Goal: Information Seeking & Learning: Understand process/instructions

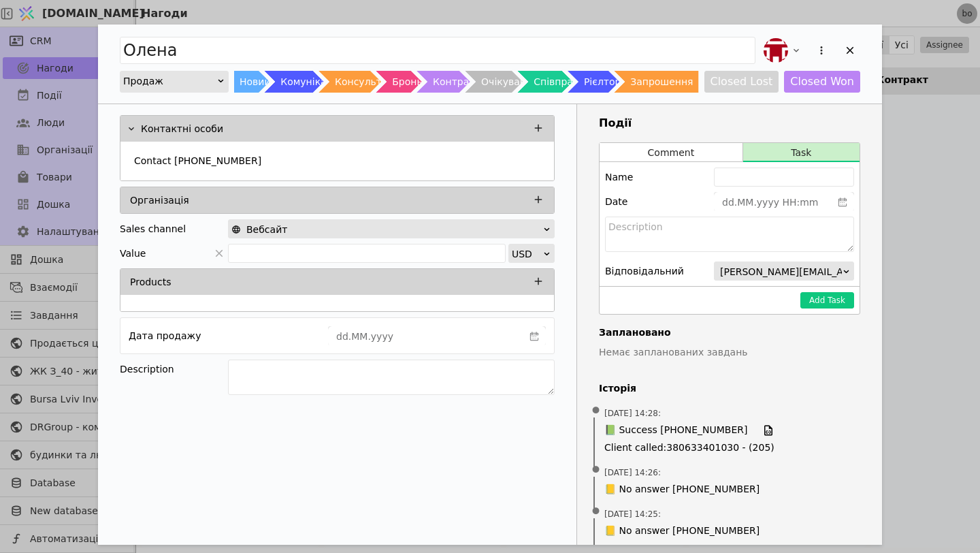
scroll to position [956, 0]
click at [847, 47] on icon "Add Opportunity" at bounding box center [850, 50] width 7 height 7
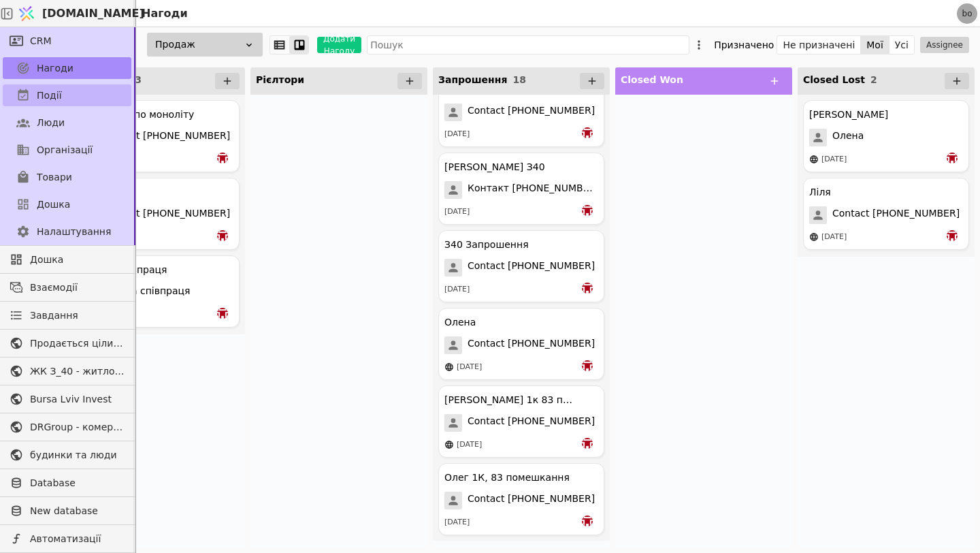
click at [48, 101] on span "Події" at bounding box center [49, 95] width 25 height 14
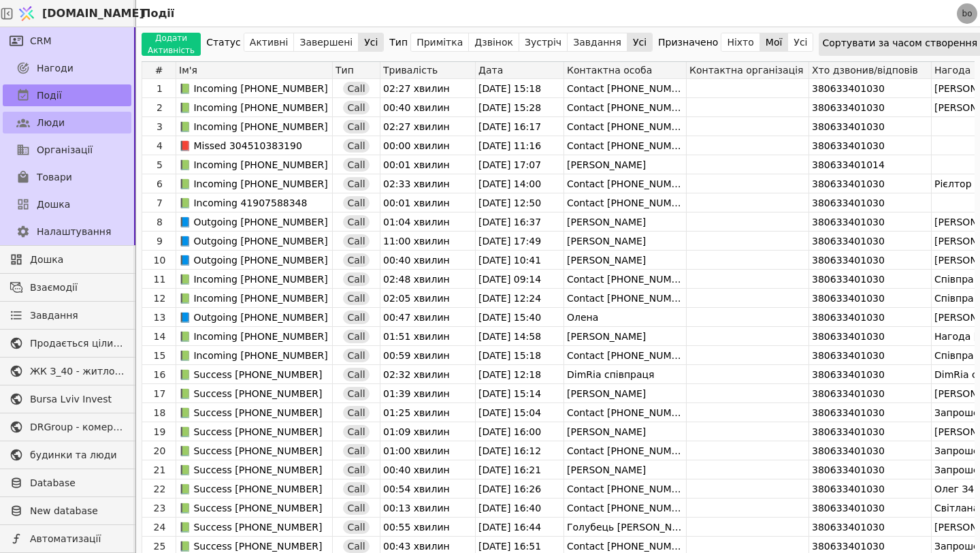
click at [48, 123] on span "Люди" at bounding box center [51, 123] width 28 height 14
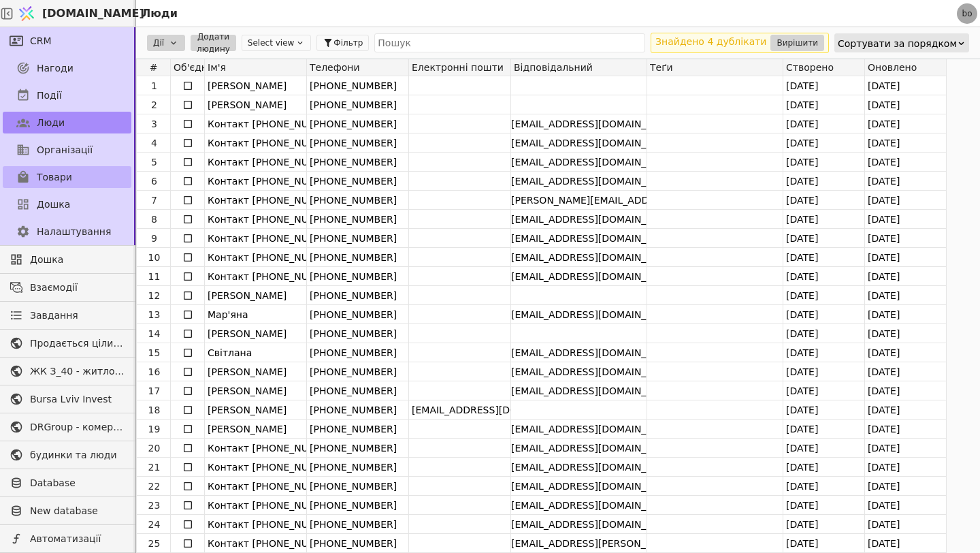
click at [58, 184] on link "Товари" at bounding box center [67, 177] width 129 height 22
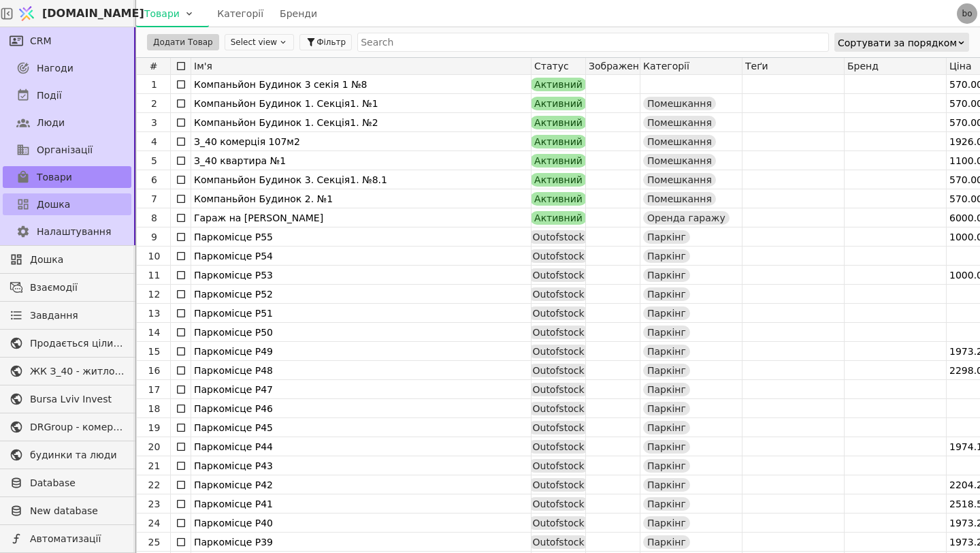
click at [80, 207] on link "Дошка" at bounding box center [67, 204] width 129 height 22
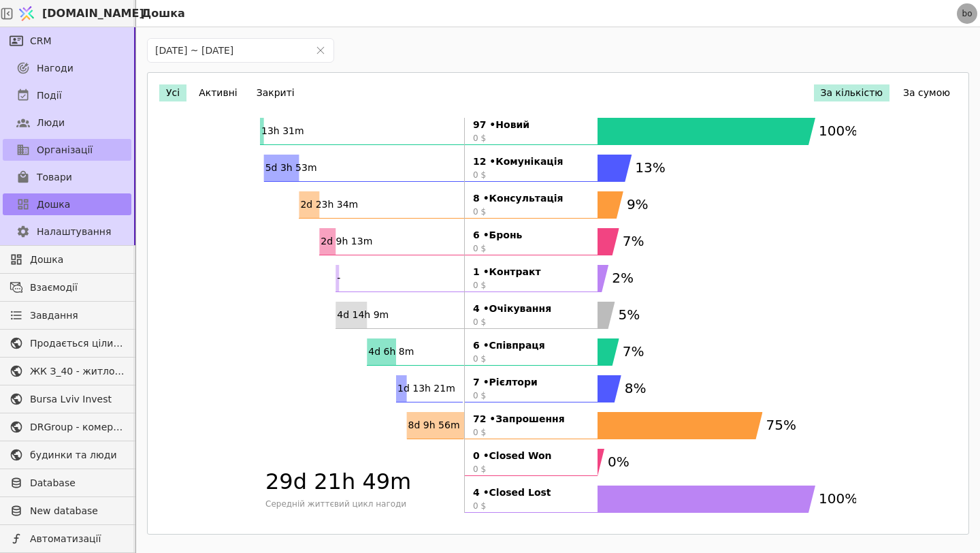
click at [96, 151] on link "Організації" at bounding box center [67, 150] width 129 height 22
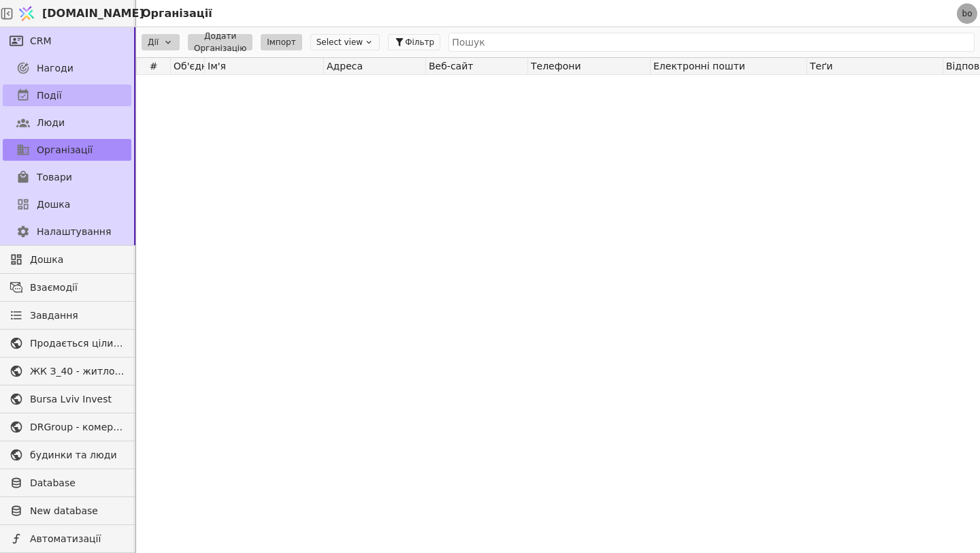
click at [93, 86] on link "Події" at bounding box center [67, 95] width 129 height 22
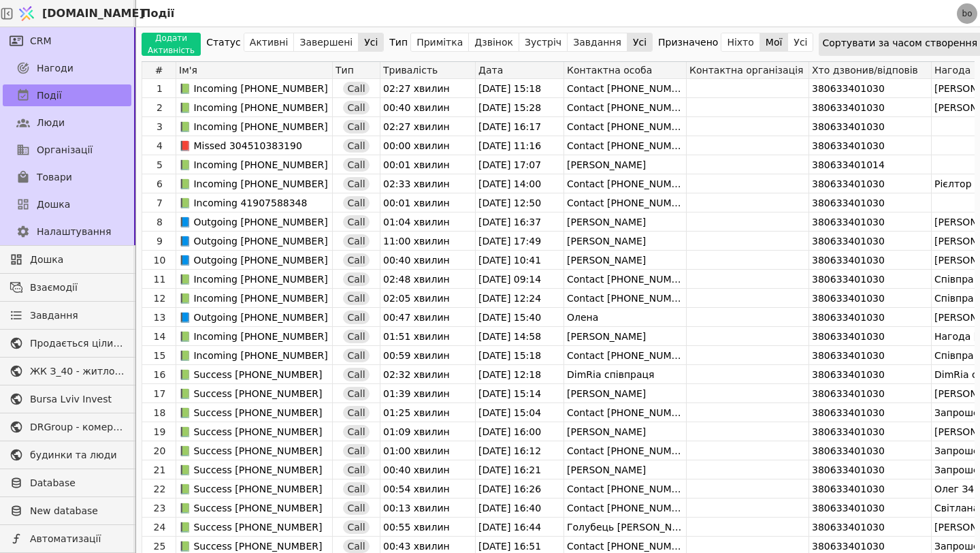
click at [77, 110] on div "Люди" at bounding box center [67, 122] width 134 height 27
click at [75, 120] on link "Люди" at bounding box center [67, 123] width 129 height 22
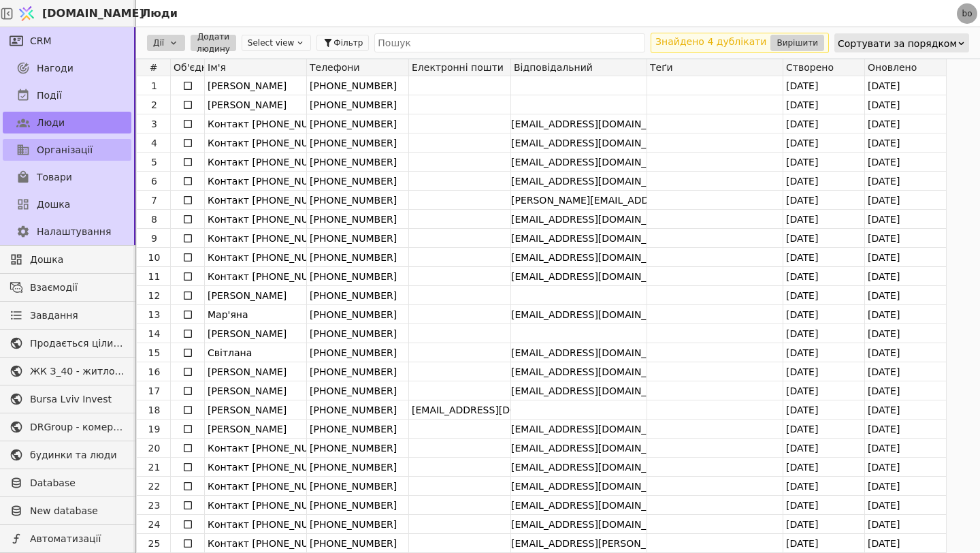
click at [74, 140] on link "Організації" at bounding box center [67, 150] width 129 height 22
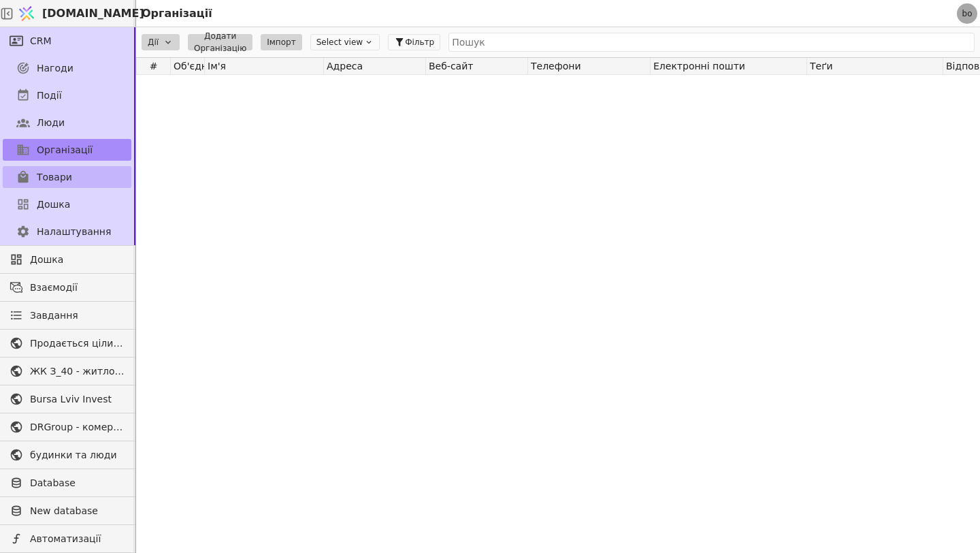
click at [52, 183] on span "Товари" at bounding box center [54, 177] width 35 height 14
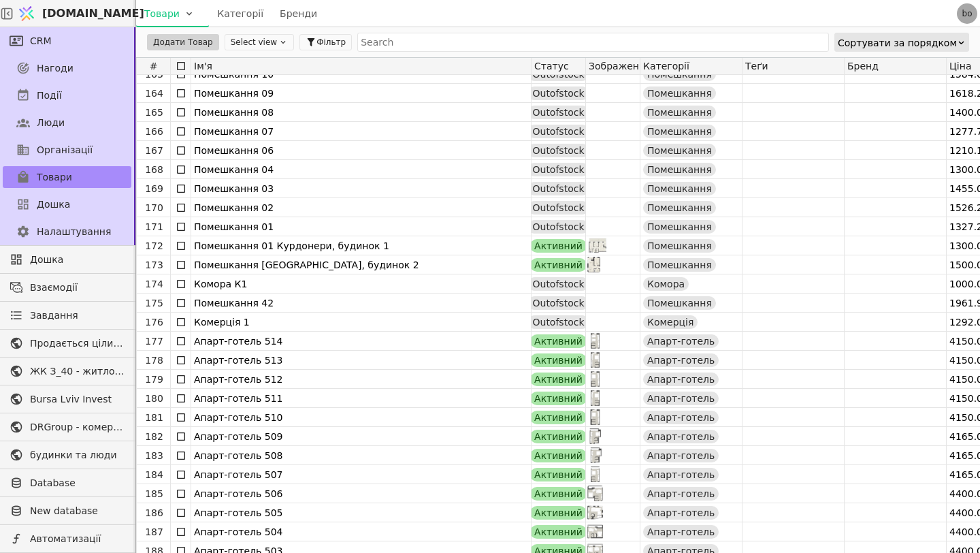
scroll to position [3088, 0]
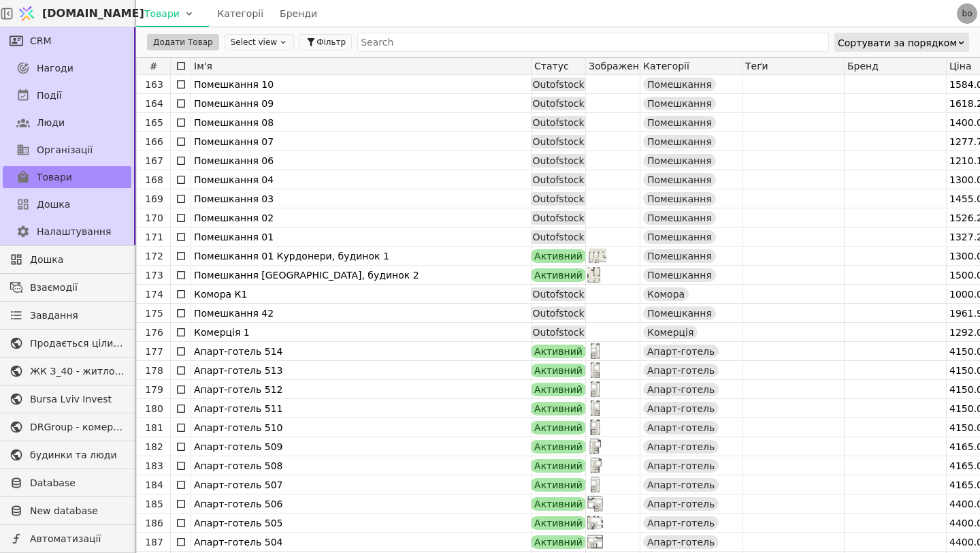
click at [406, 276] on div "Помешкання [GEOGRAPHIC_DATA], будинок 2" at bounding box center [361, 274] width 334 height 19
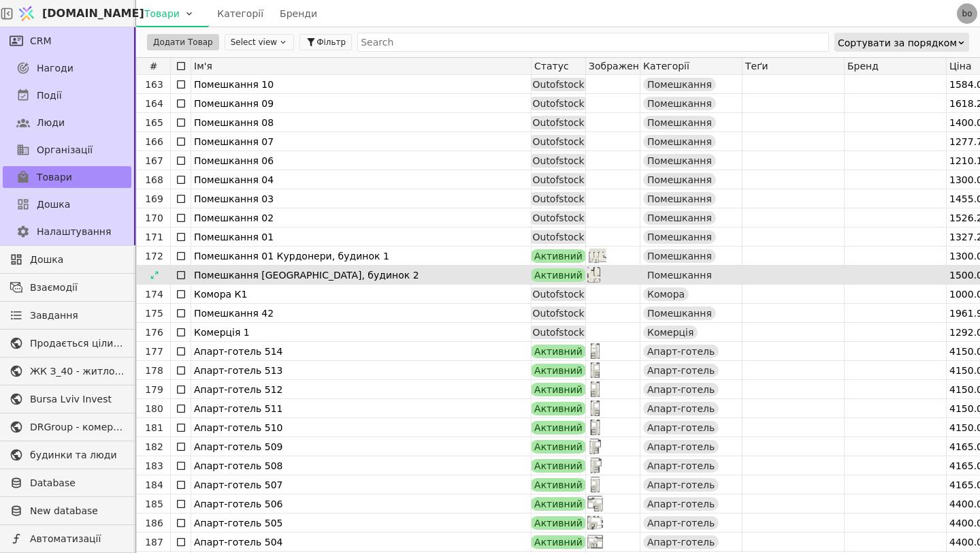
click at [342, 272] on div "Помешкання [GEOGRAPHIC_DATA], будинок 2" at bounding box center [361, 274] width 334 height 19
click at [430, 280] on div "Помешкання [GEOGRAPHIC_DATA], будинок 2" at bounding box center [361, 274] width 334 height 19
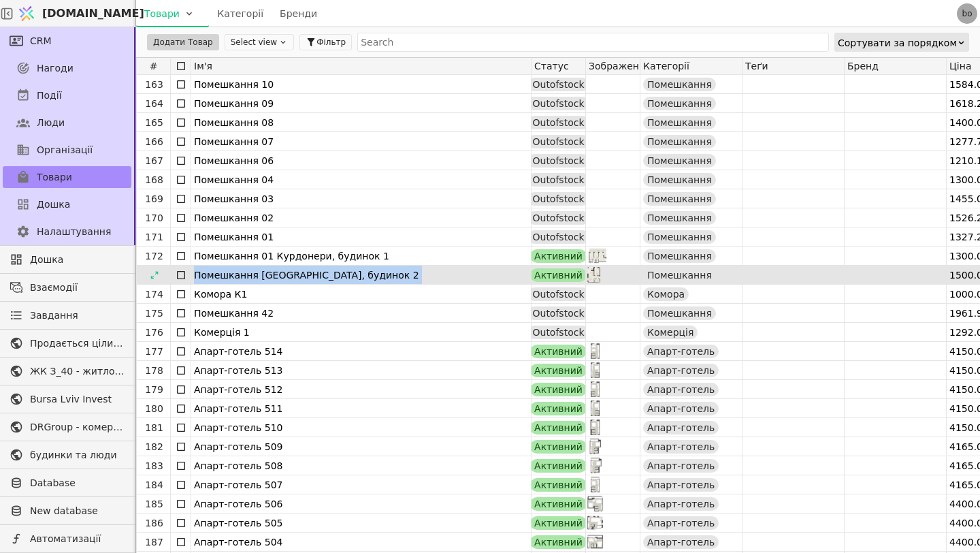
click at [430, 280] on div "Помешкання [GEOGRAPHIC_DATA], будинок 2" at bounding box center [361, 274] width 334 height 19
click at [338, 280] on div "Помешкання [GEOGRAPHIC_DATA], будинок 2" at bounding box center [361, 274] width 334 height 19
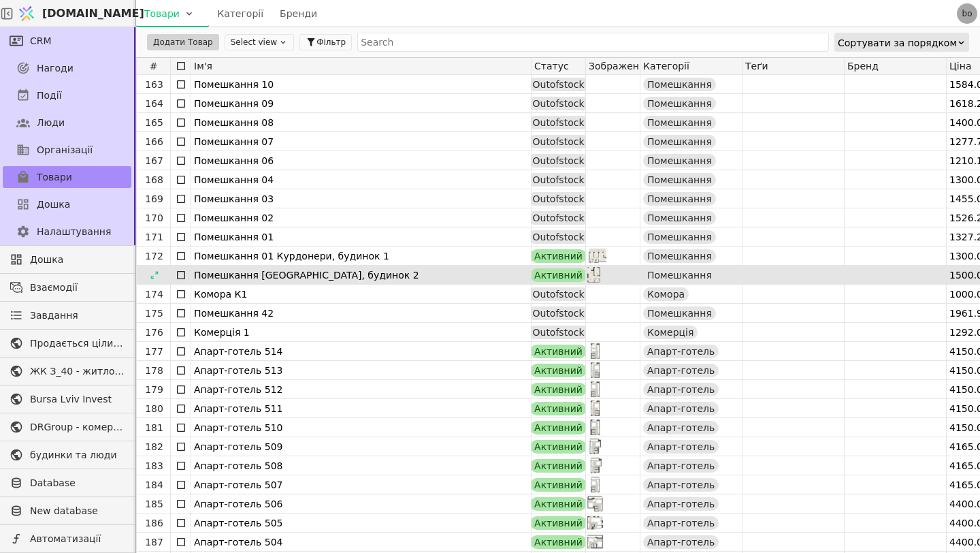
click at [599, 271] on img at bounding box center [593, 275] width 13 height 16
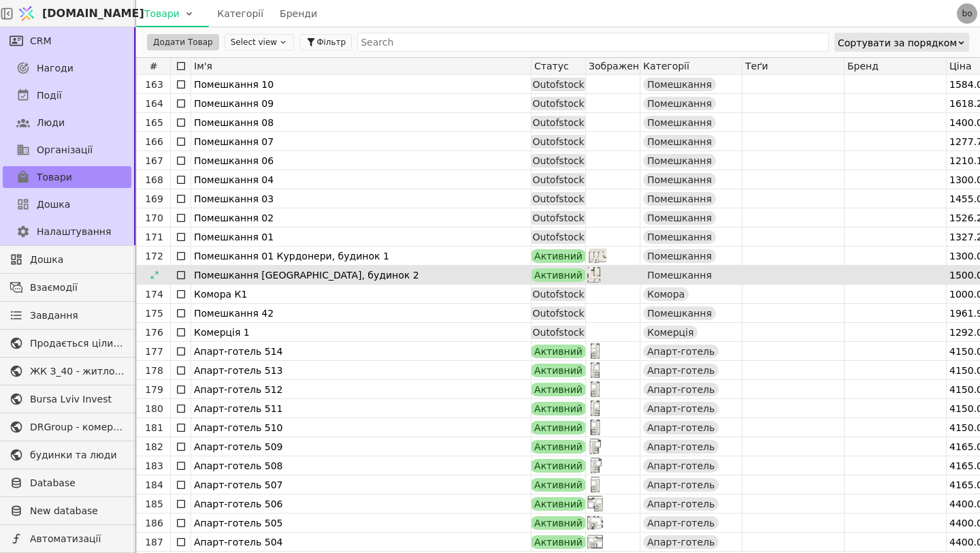
click at [599, 271] on img at bounding box center [593, 275] width 13 height 16
click at [173, 275] on div at bounding box center [181, 274] width 20 height 18
click at [182, 274] on icon at bounding box center [181, 275] width 11 height 11
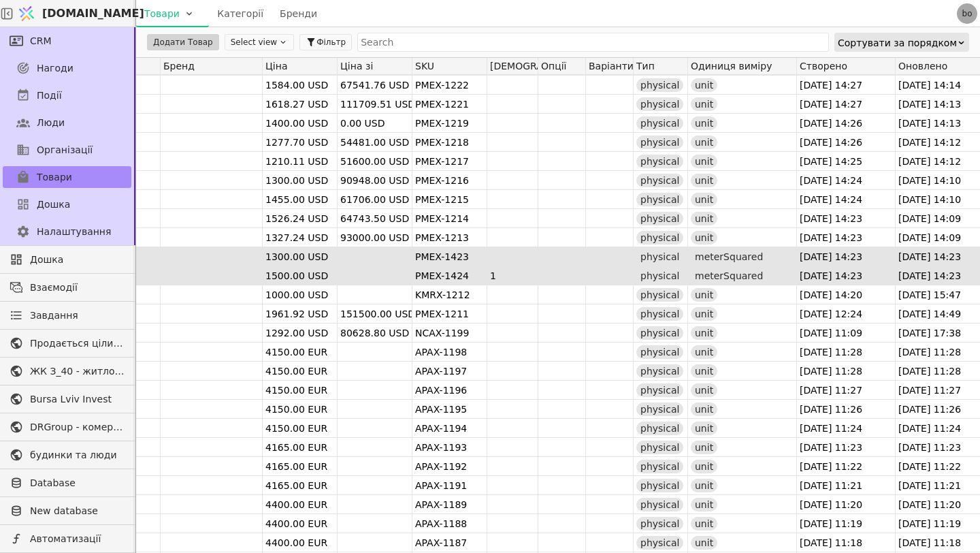
scroll to position [0, 698]
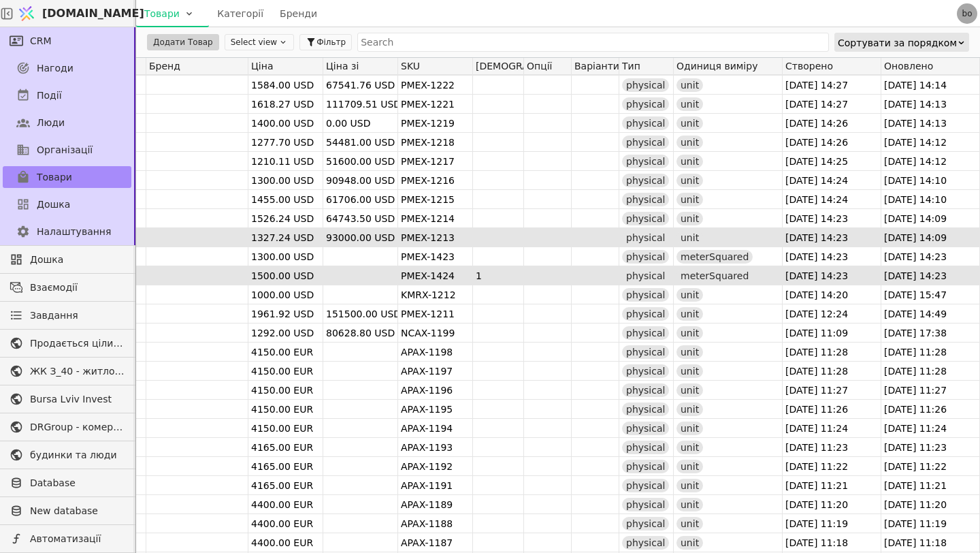
click at [729, 244] on div "unit" at bounding box center [728, 237] width 108 height 18
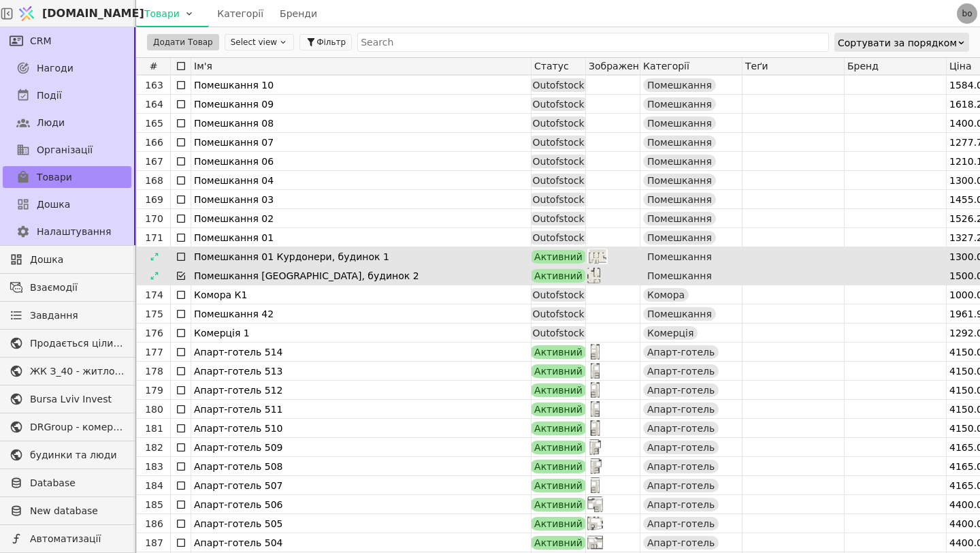
click at [171, 250] on div at bounding box center [181, 256] width 20 height 18
click at [190, 259] on div at bounding box center [181, 256] width 20 height 18
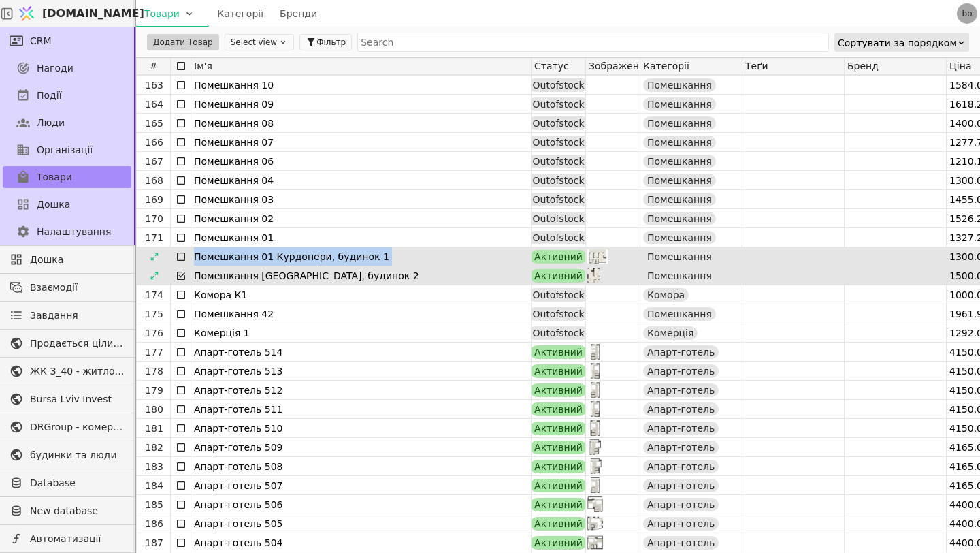
click at [190, 259] on div at bounding box center [181, 256] width 20 height 18
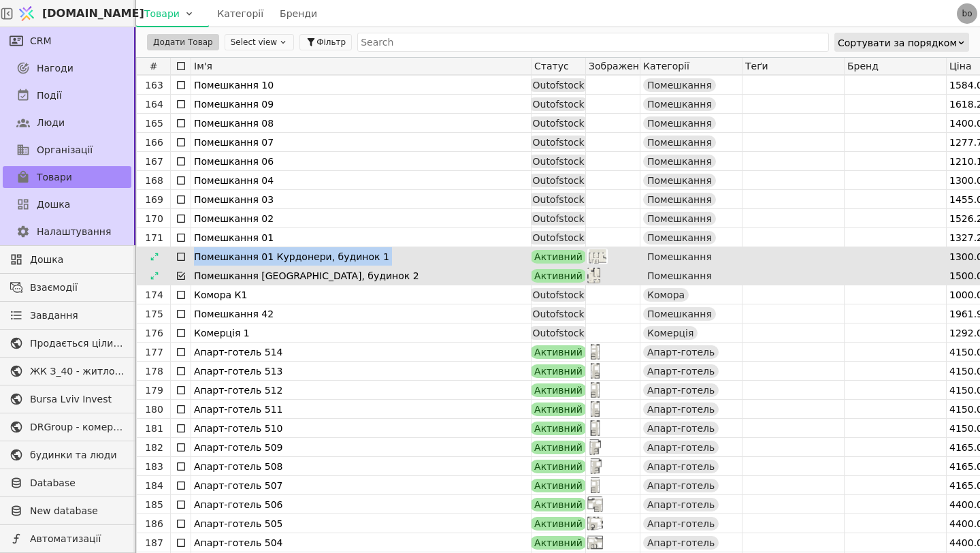
click at [190, 259] on div at bounding box center [181, 256] width 20 height 18
click at [159, 253] on icon at bounding box center [155, 257] width 10 height 10
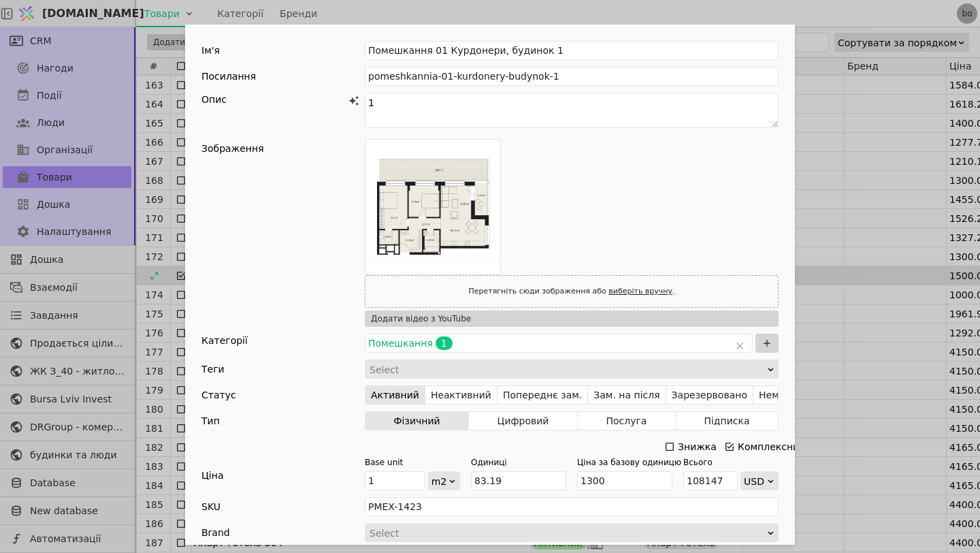
click at [815, 167] on div "Ім'я Помешкання 01 Курдонери, будинок 1 Посилання pomeshkannia-01-kurdonery-bud…" at bounding box center [490, 276] width 980 height 553
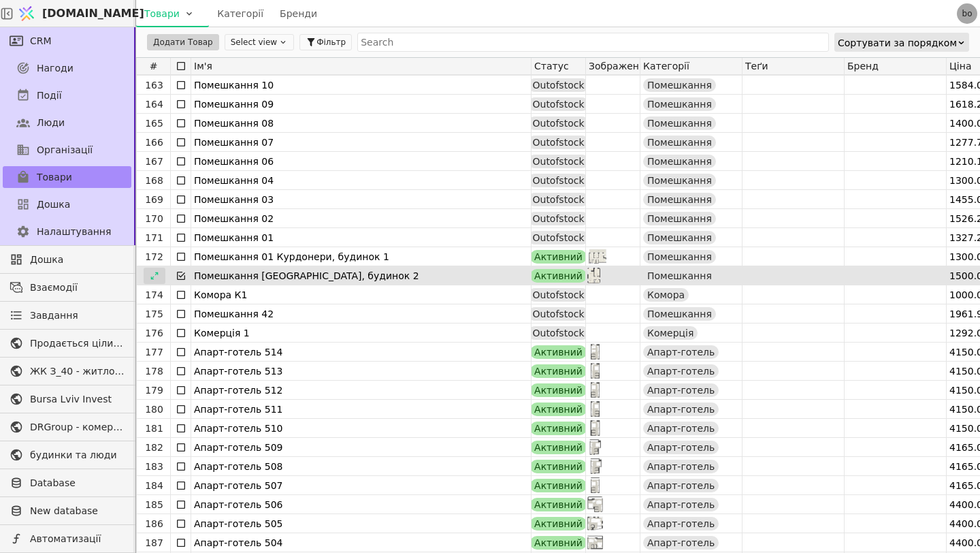
click at [152, 273] on icon at bounding box center [155, 276] width 10 height 10
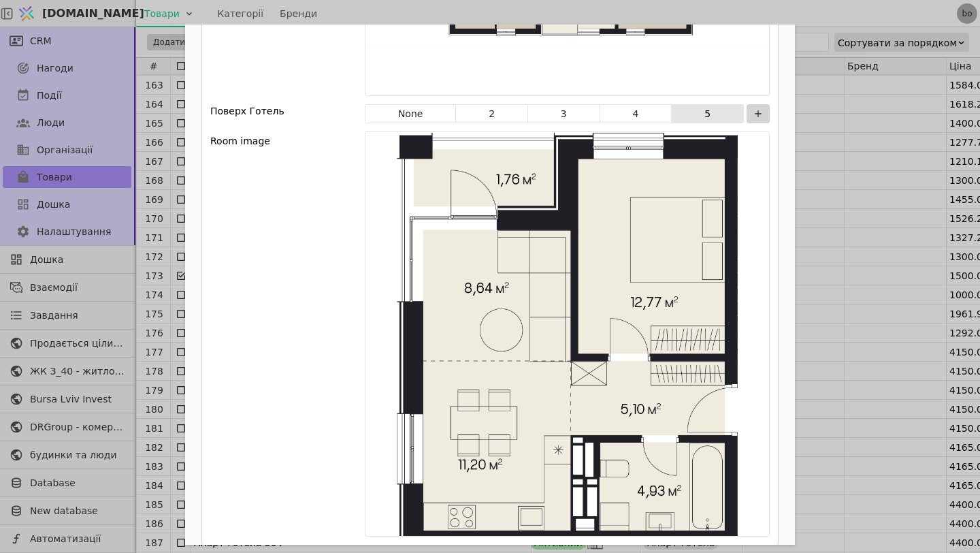
scroll to position [1235, 0]
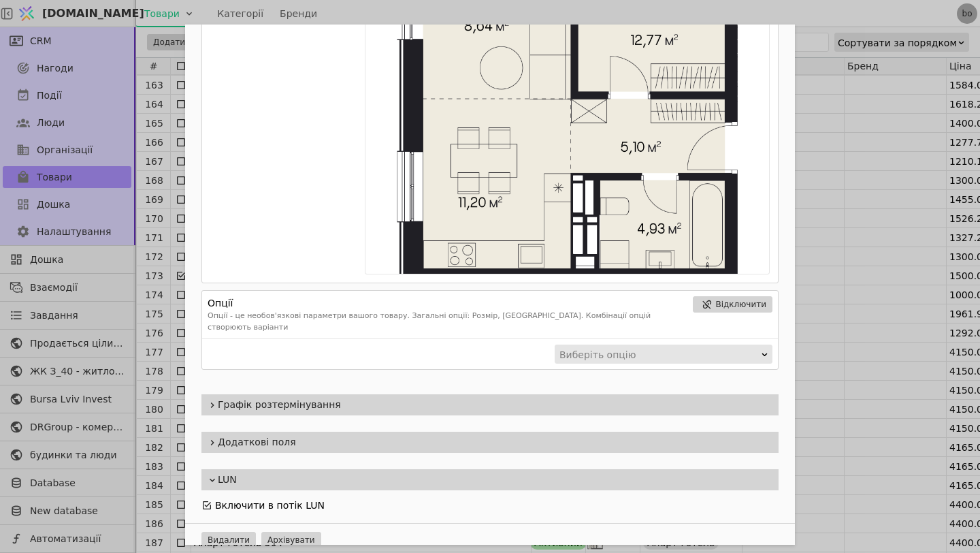
click at [296, 398] on span "Графік розтермінування" at bounding box center [495, 405] width 555 height 14
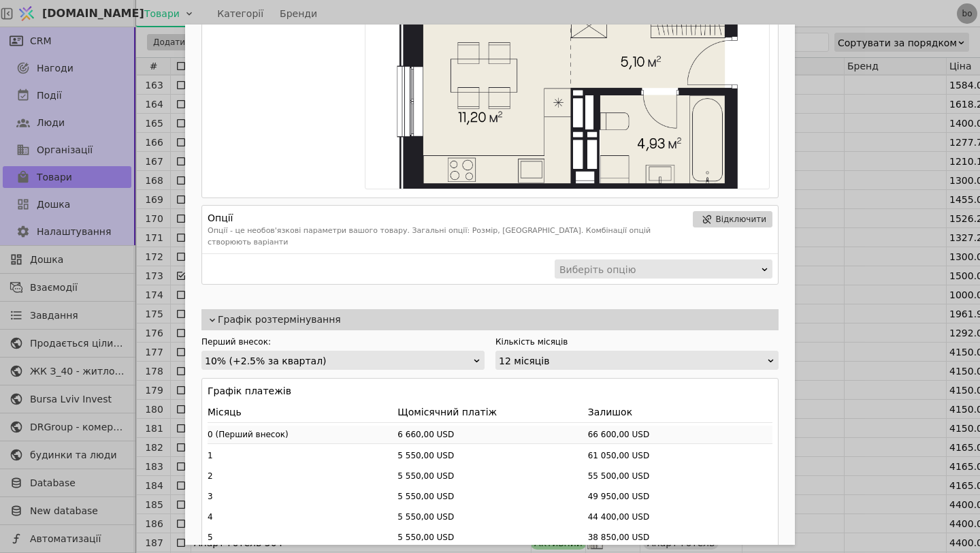
scroll to position [1336, 0]
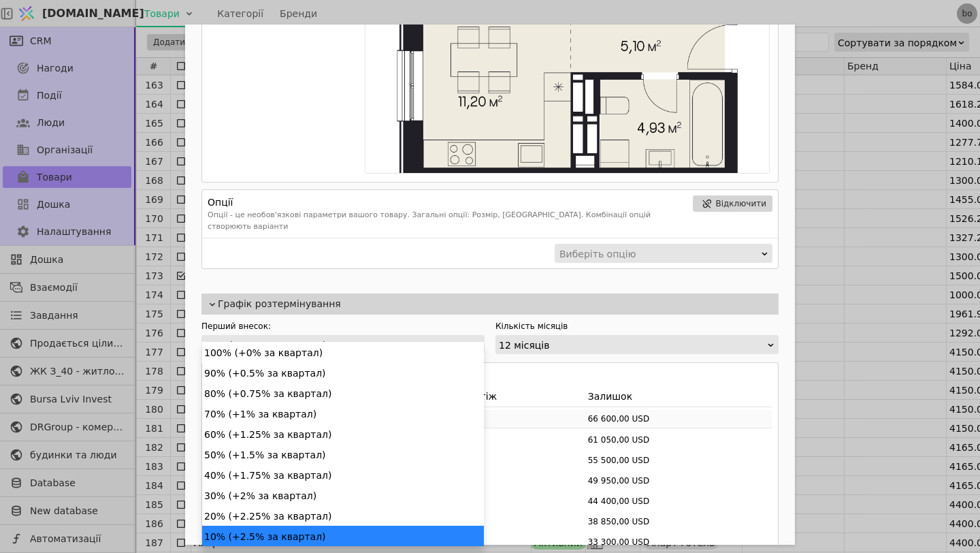
click at [322, 336] on div "10% (+2.5% за квартал)" at bounding box center [339, 345] width 268 height 19
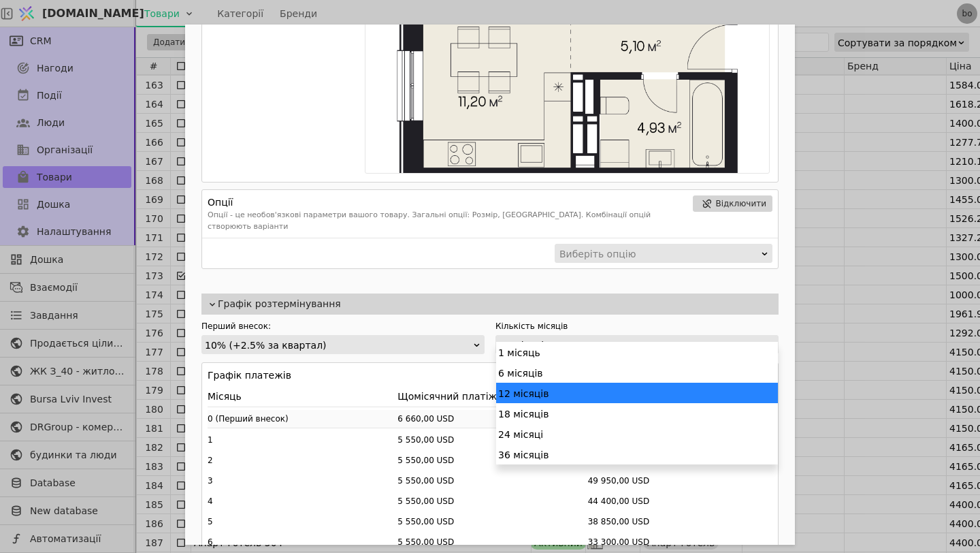
click at [536, 336] on div "12 місяців" at bounding box center [633, 345] width 268 height 19
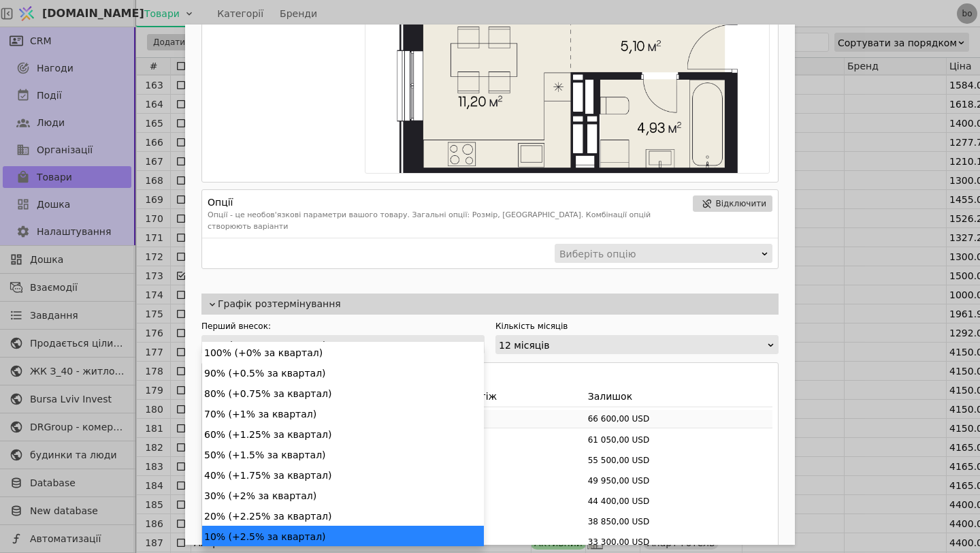
click at [420, 338] on div "10% (+2.5% за квартал)" at bounding box center [339, 345] width 268 height 19
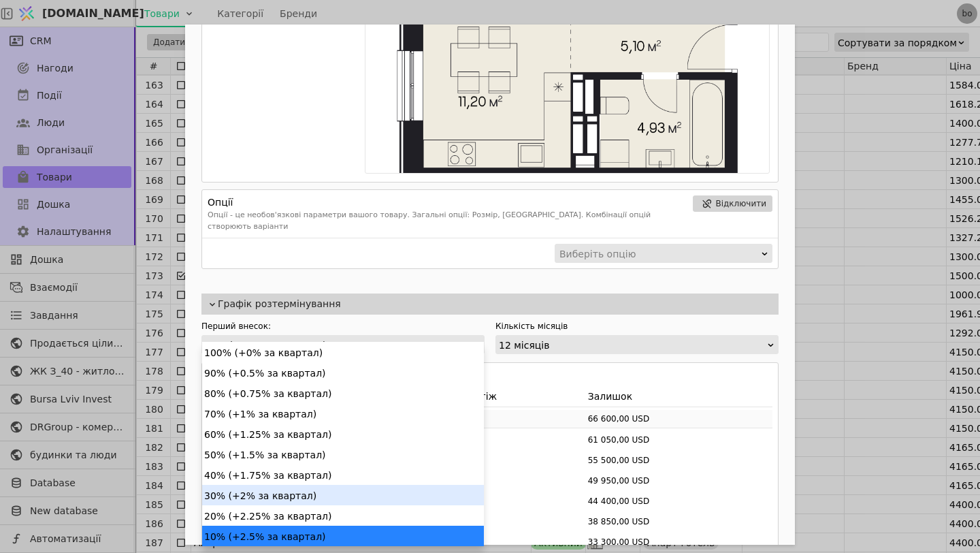
click at [340, 496] on div "30% (+2% за квартал)" at bounding box center [343, 495] width 282 height 20
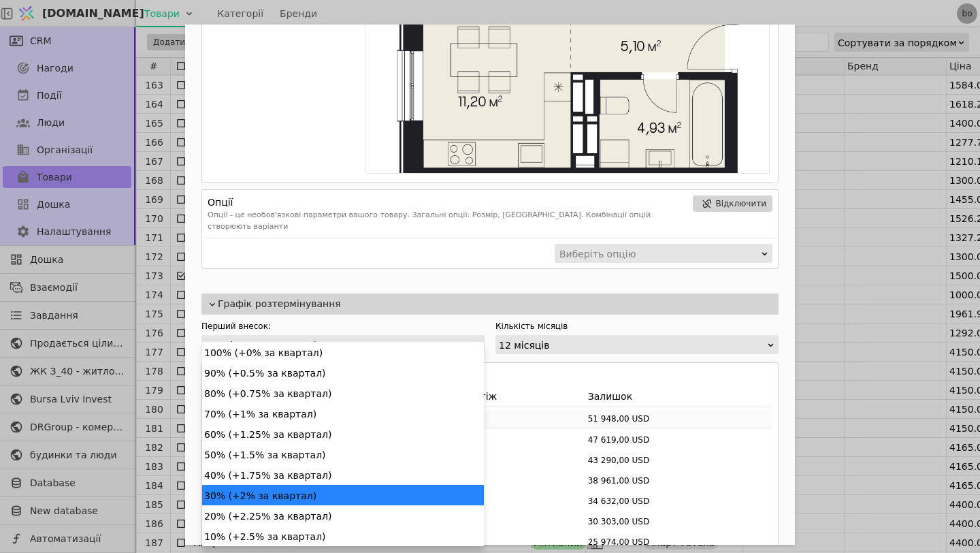
click at [466, 336] on div "30% (+2% за квартал)" at bounding box center [339, 345] width 268 height 19
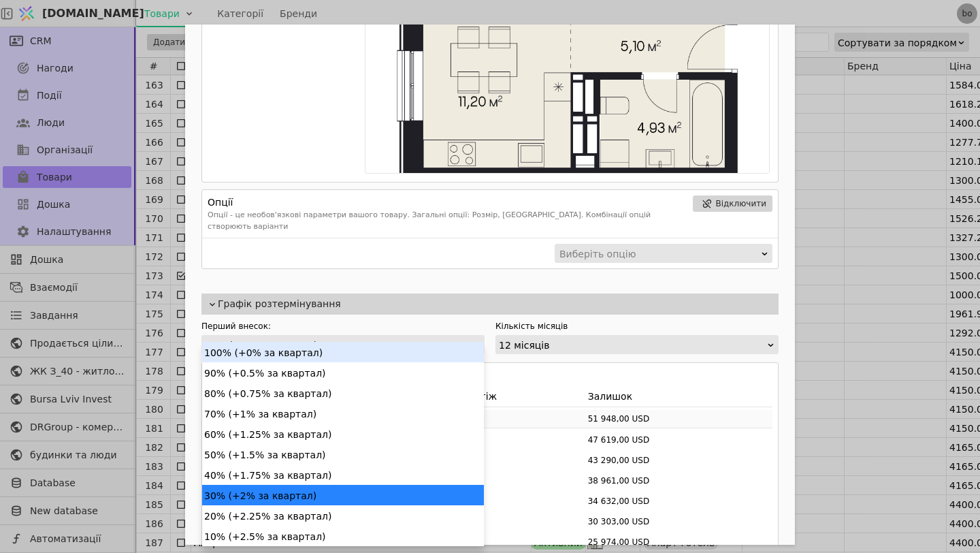
click at [545, 336] on div "12 місяців" at bounding box center [633, 345] width 268 height 19
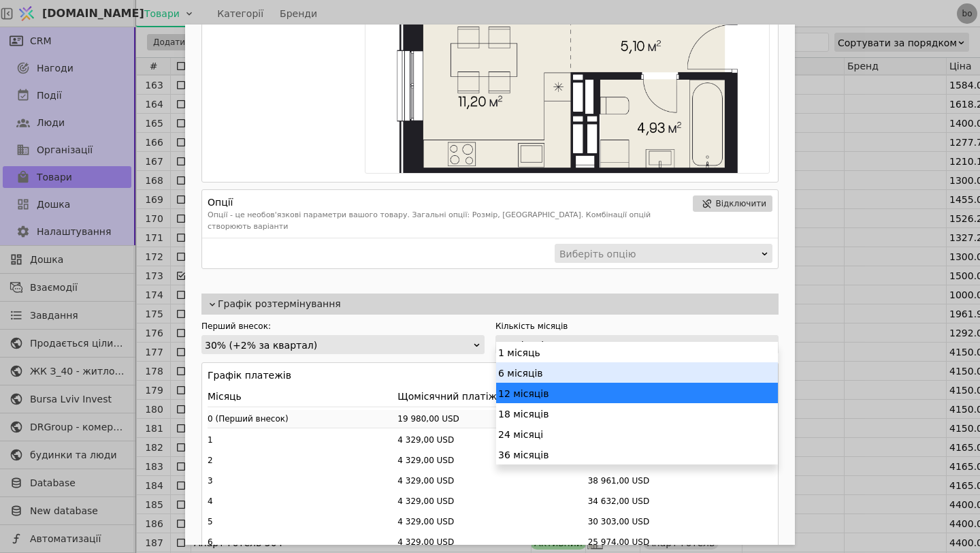
click at [432, 336] on div "30% (+2% за квартал)" at bounding box center [339, 345] width 268 height 19
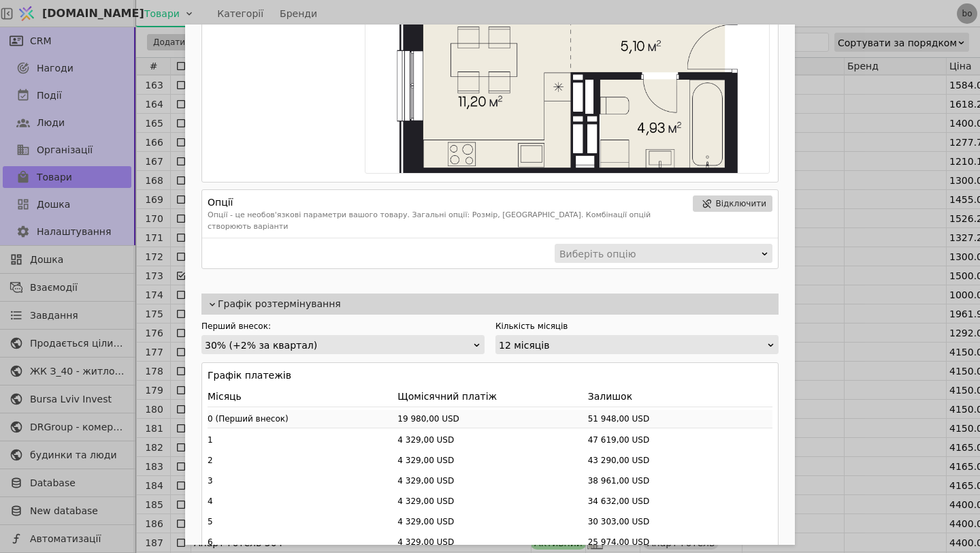
click at [575, 320] on label "Кількість місяців" at bounding box center [637, 326] width 283 height 12
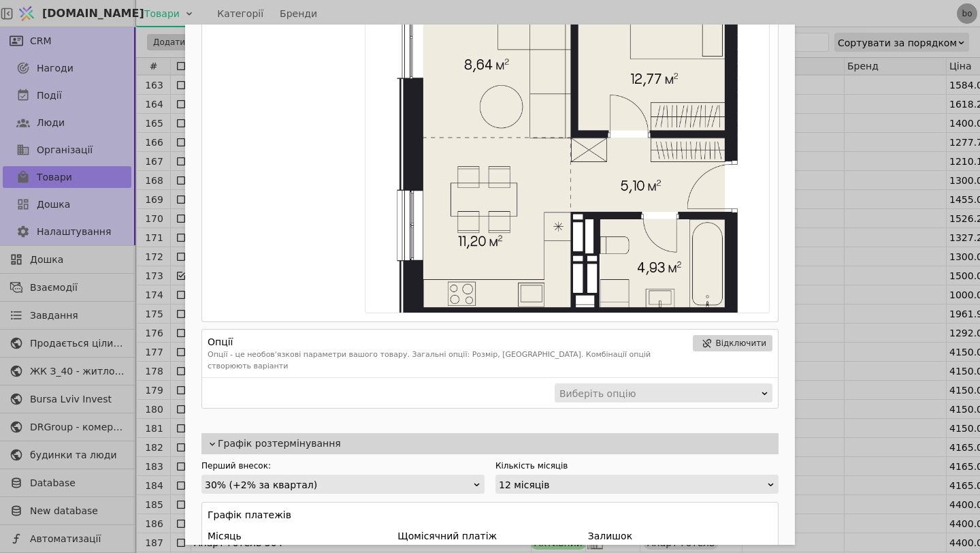
scroll to position [1197, 0]
click at [373, 459] on label "Перший внесок:" at bounding box center [343, 465] width 283 height 12
click at [379, 474] on div "30% (+2% за квартал)" at bounding box center [339, 483] width 268 height 19
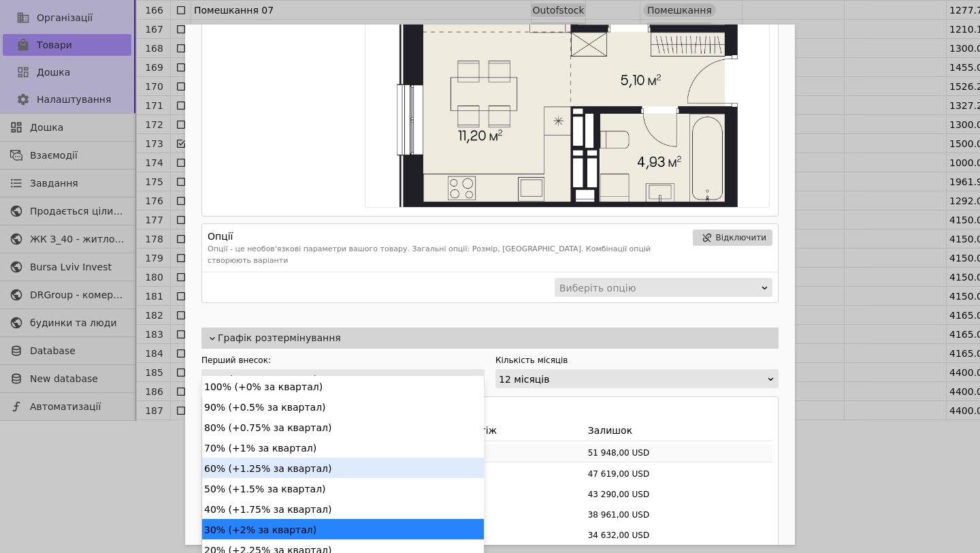
scroll to position [1304, 0]
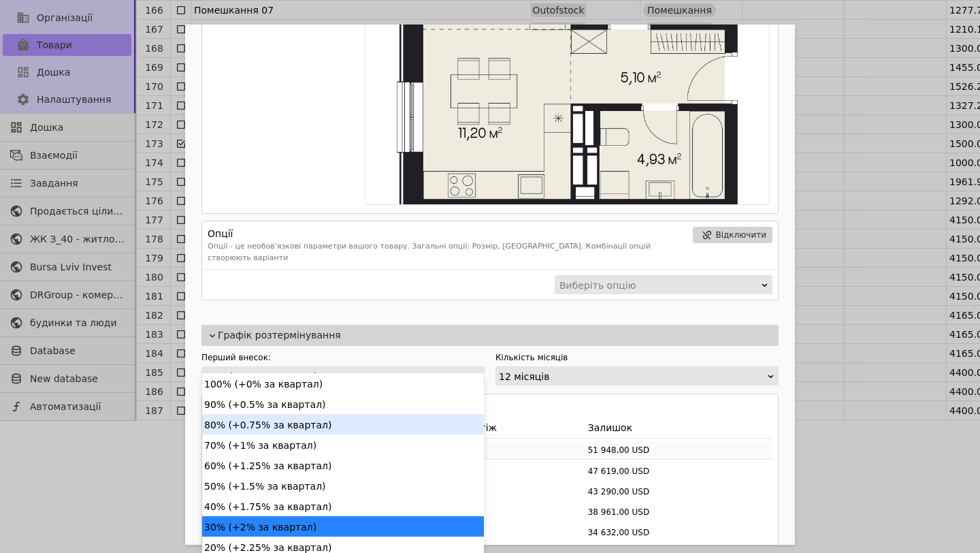
click at [364, 417] on div "80% (+0.75% за квартал)" at bounding box center [343, 424] width 282 height 20
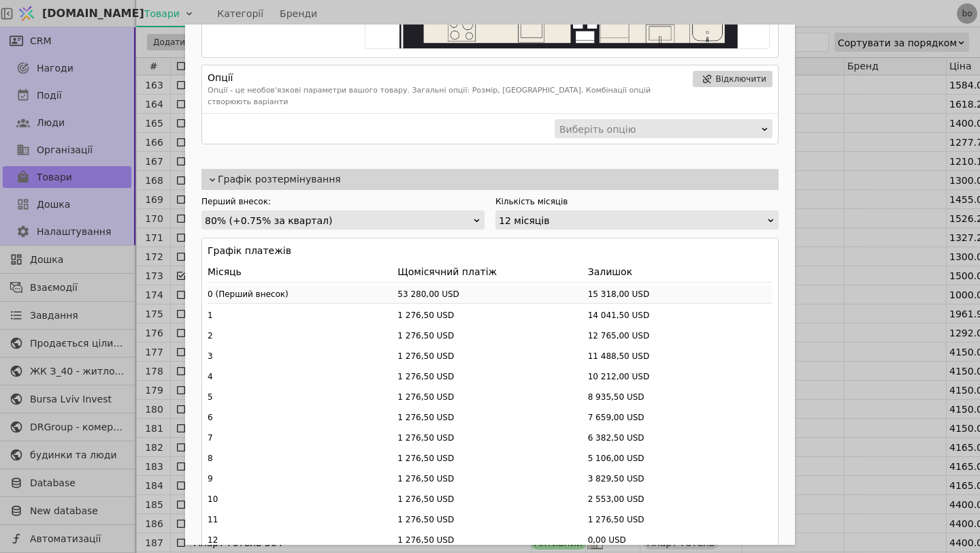
scroll to position [1460, 0]
click at [624, 198] on div "Кількість місяців 12 місяців" at bounding box center [637, 213] width 283 height 34
click at [626, 212] on div "12 місяців" at bounding box center [633, 221] width 268 height 19
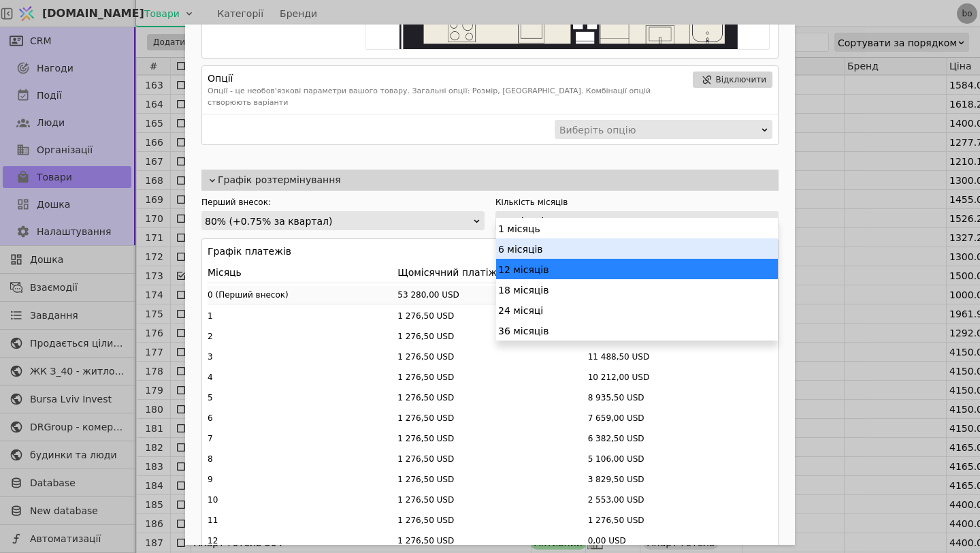
click at [551, 250] on div "6 місяців" at bounding box center [637, 248] width 282 height 20
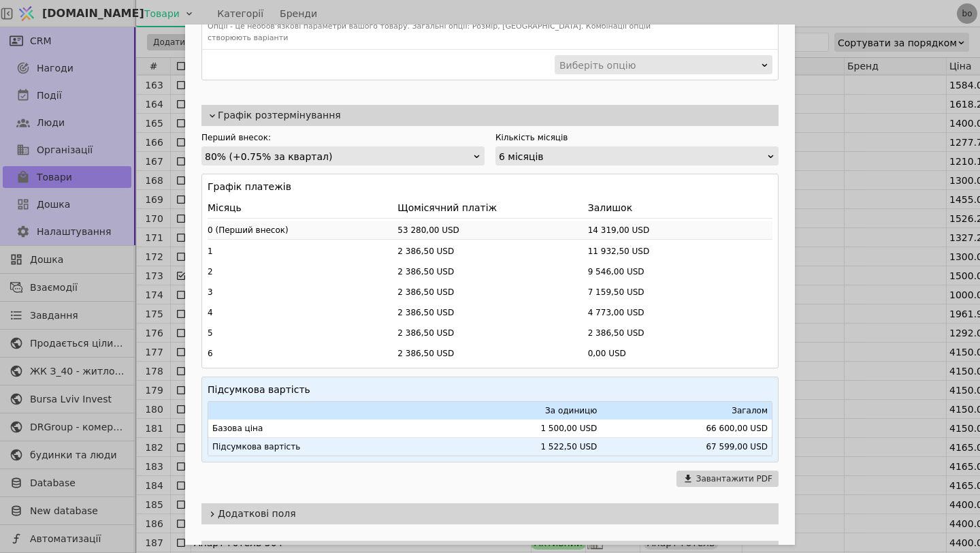
scroll to position [1521, 0]
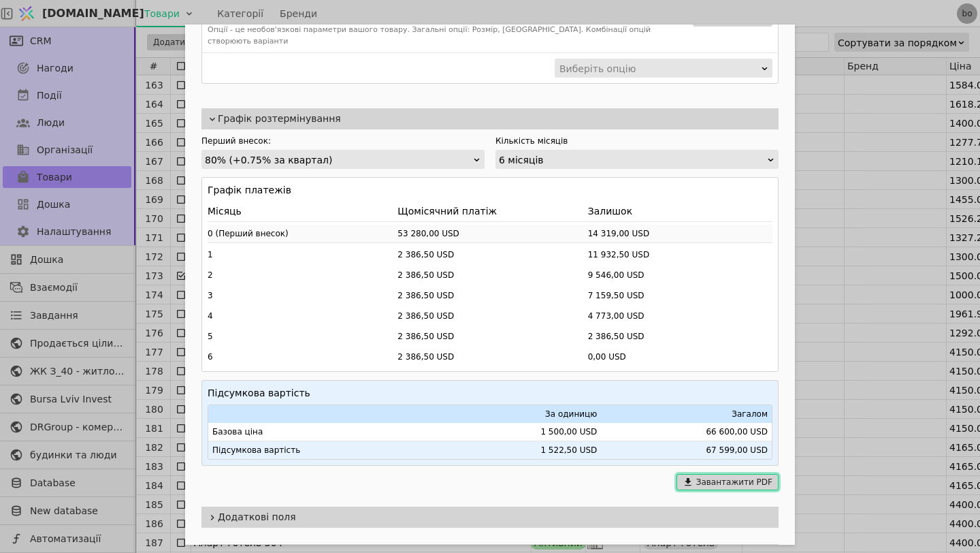
click at [705, 474] on button "Завантажити PDF" at bounding box center [728, 482] width 102 height 16
click at [924, 203] on div "Ім'я Помешкання 83 Курдонери, будинок 2 Посилання pomeshkannia-83-kurdonery-bud…" at bounding box center [490, 276] width 980 height 553
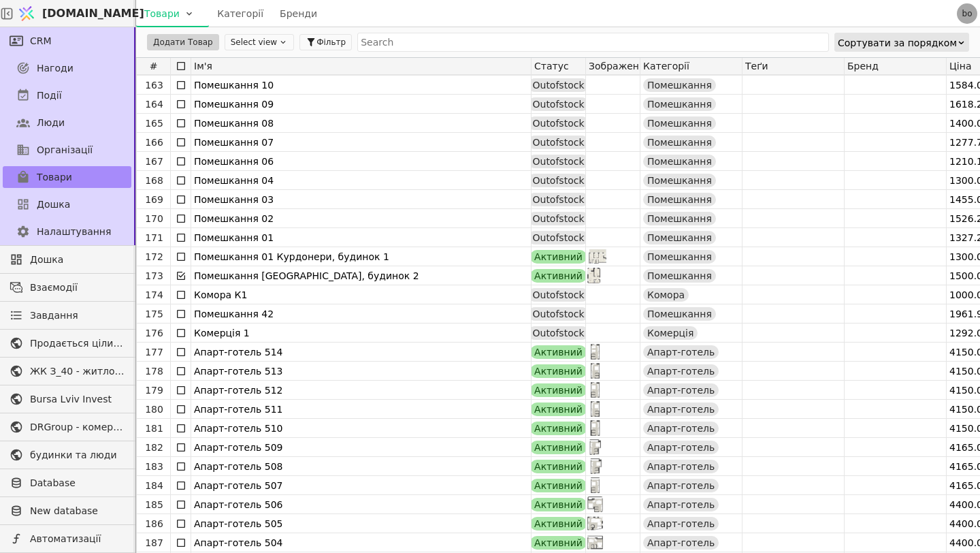
click at [924, 203] on div at bounding box center [895, 199] width 101 height 18
click at [181, 274] on html "[DOMAIN_NAME] Товари Категорії Бренди bo CRM Нагоди Події Люди Організації Това…" at bounding box center [490, 276] width 980 height 553
click at [0, 0] on icon at bounding box center [0, 0] width 0 height 0
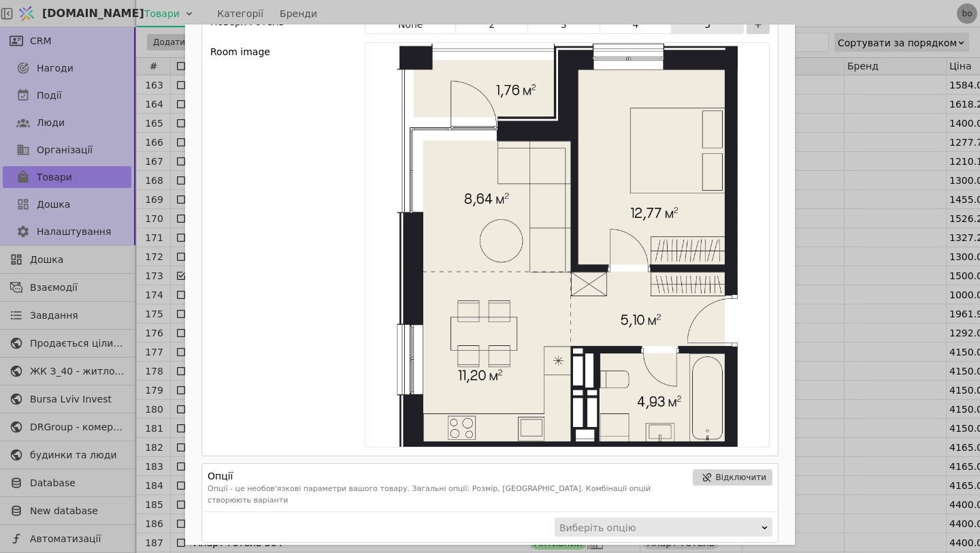
scroll to position [1235, 0]
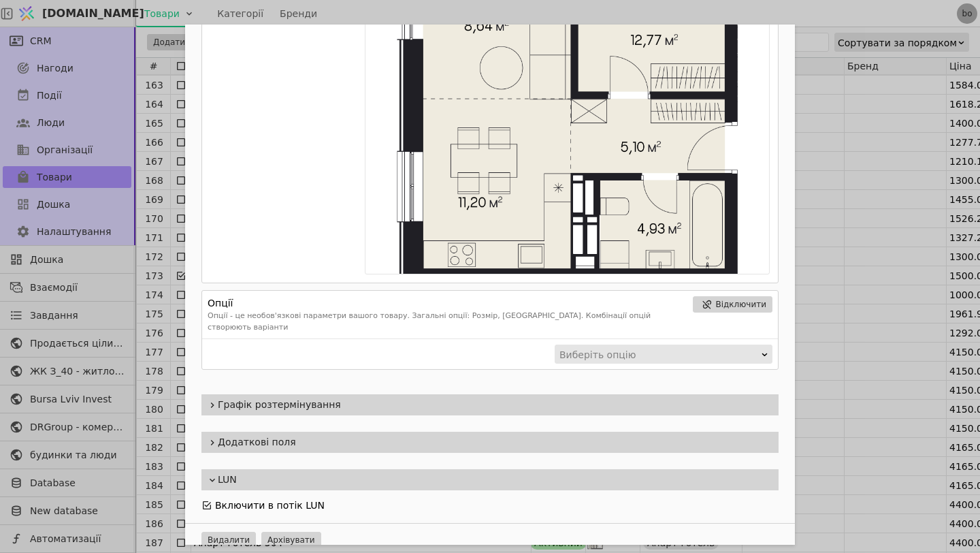
click at [476, 398] on span "Графік розтермінування" at bounding box center [495, 405] width 555 height 14
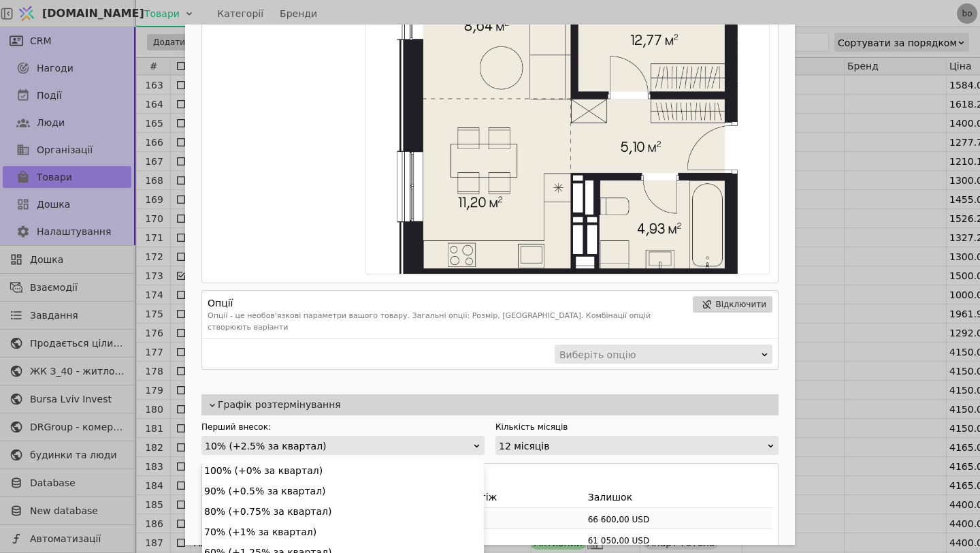
scroll to position [16, 0]
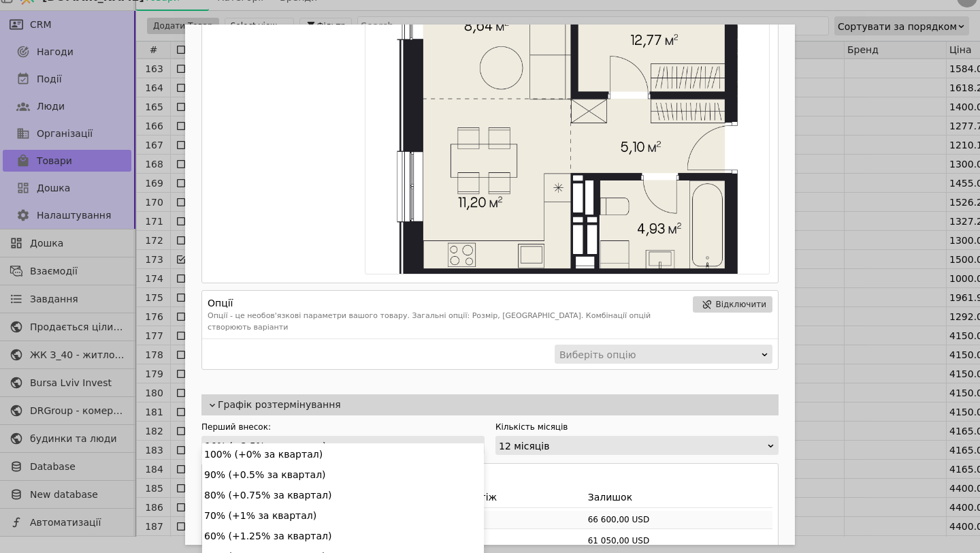
click at [425, 436] on div "10% (+2.5% за квартал)" at bounding box center [339, 445] width 268 height 19
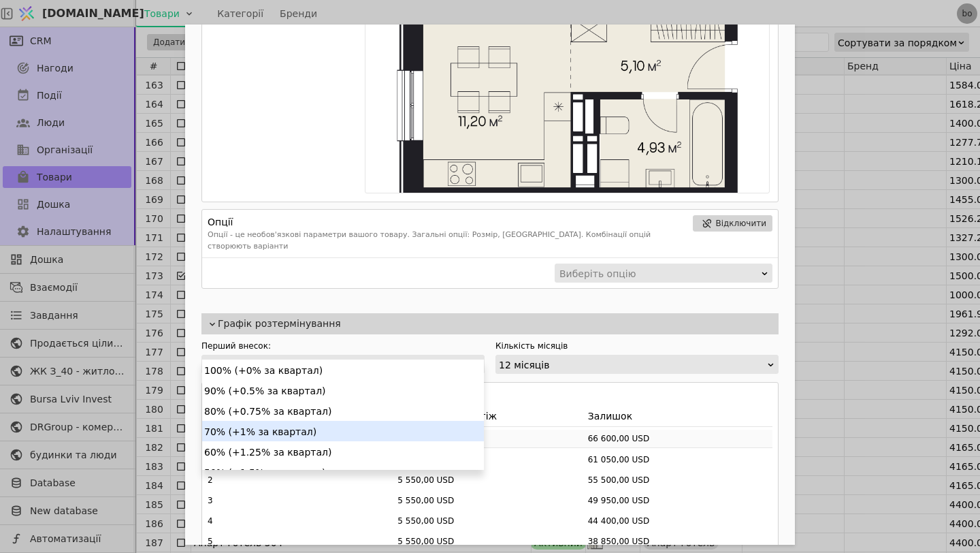
scroll to position [1318, 0]
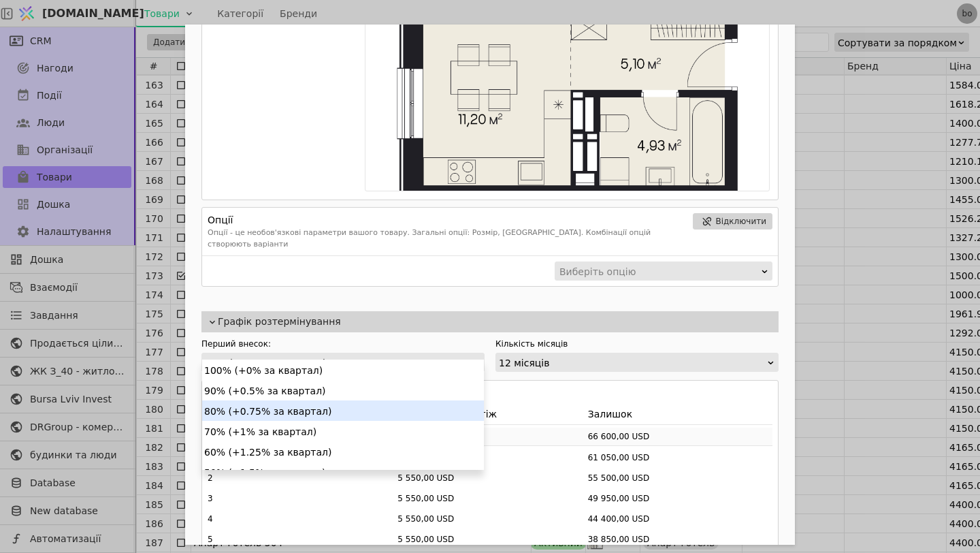
click at [387, 402] on div "80% (+0.75% за квартал)" at bounding box center [343, 410] width 282 height 20
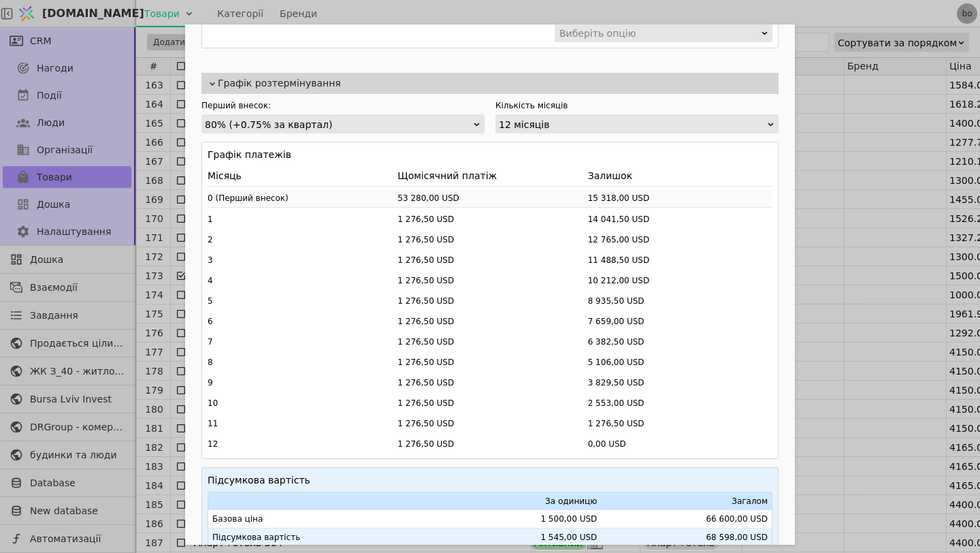
scroll to position [1557, 0]
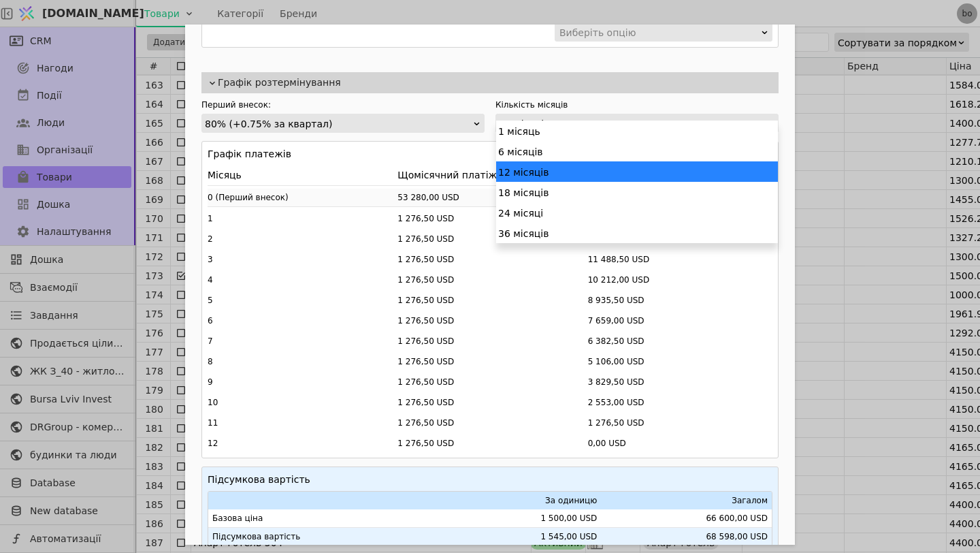
click at [545, 116] on div "12 місяців" at bounding box center [633, 123] width 268 height 19
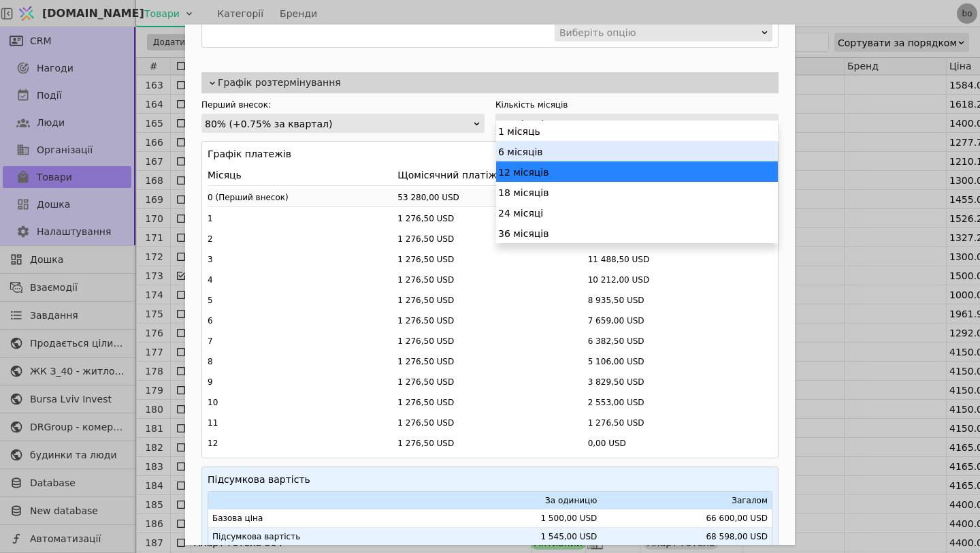
click at [530, 146] on div "6 місяців" at bounding box center [637, 151] width 282 height 20
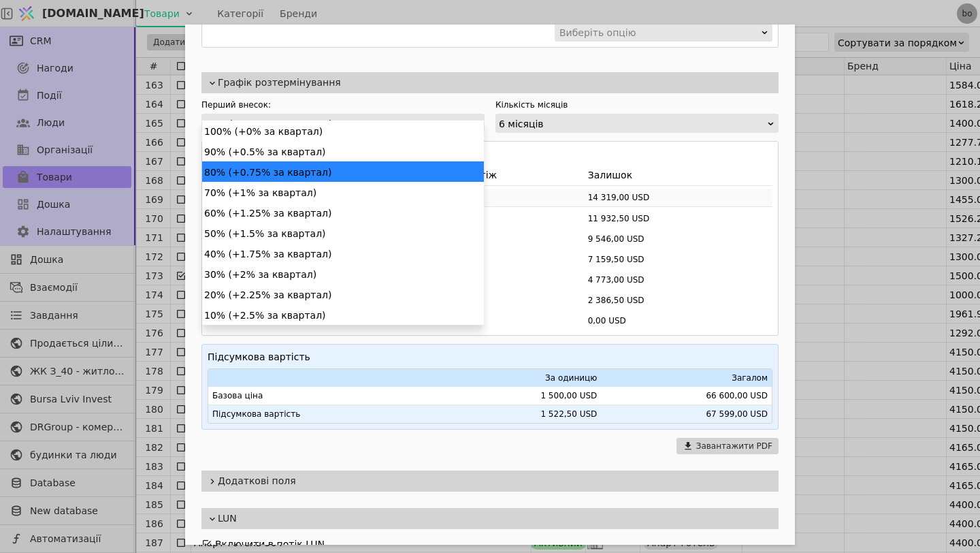
click at [353, 114] on div "80% (+0.75% за квартал)" at bounding box center [339, 123] width 268 height 19
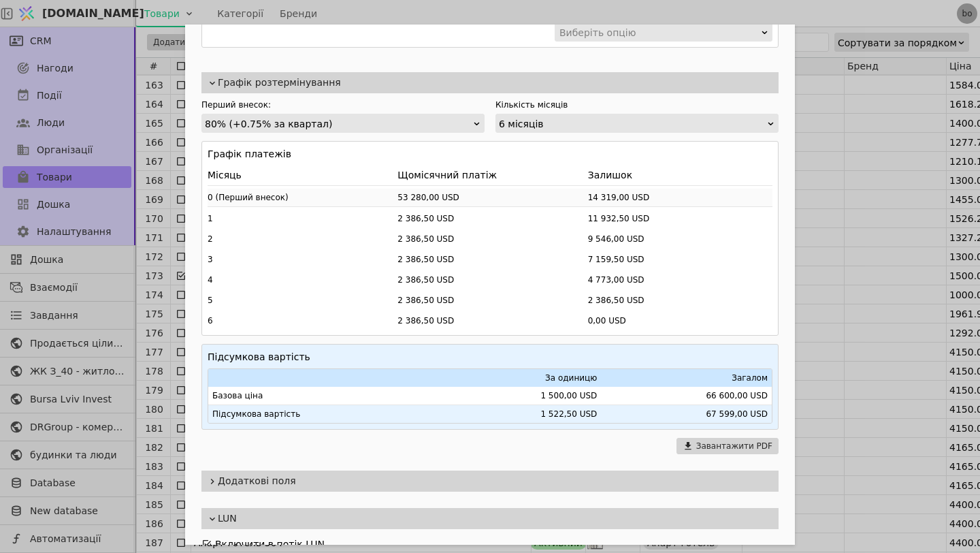
click at [293, 114] on div "80% (+0.75% за квартал)" at bounding box center [339, 123] width 268 height 19
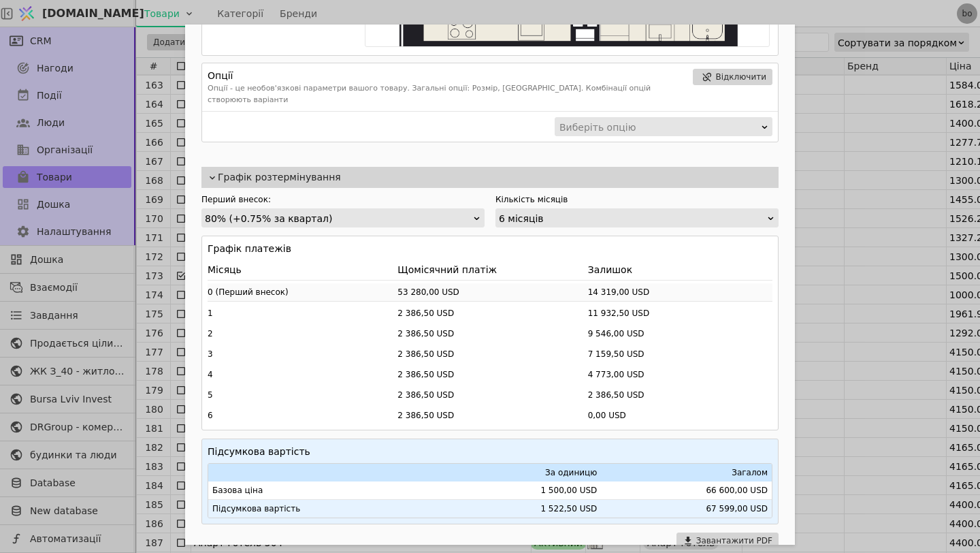
scroll to position [1464, 0]
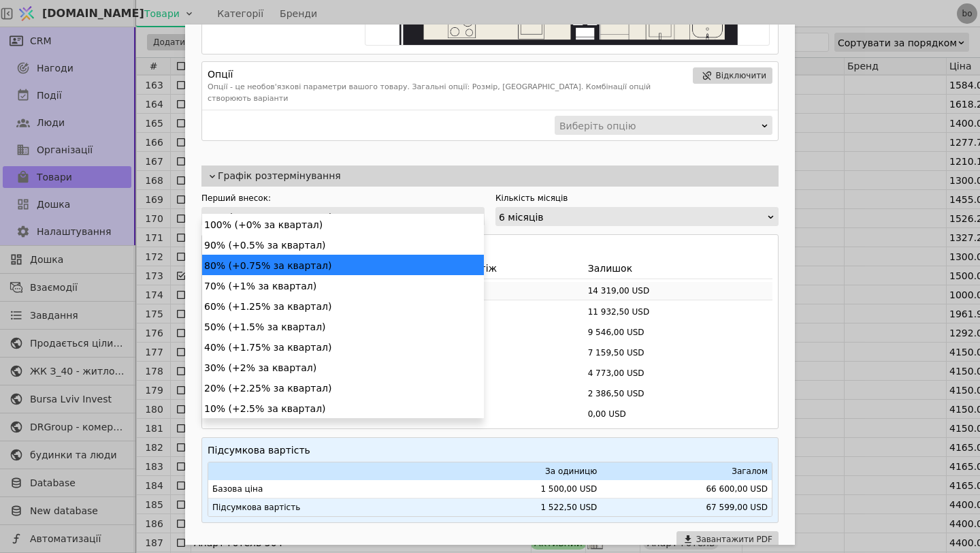
click at [308, 208] on div "80% (+0.75% за квартал)" at bounding box center [339, 217] width 268 height 19
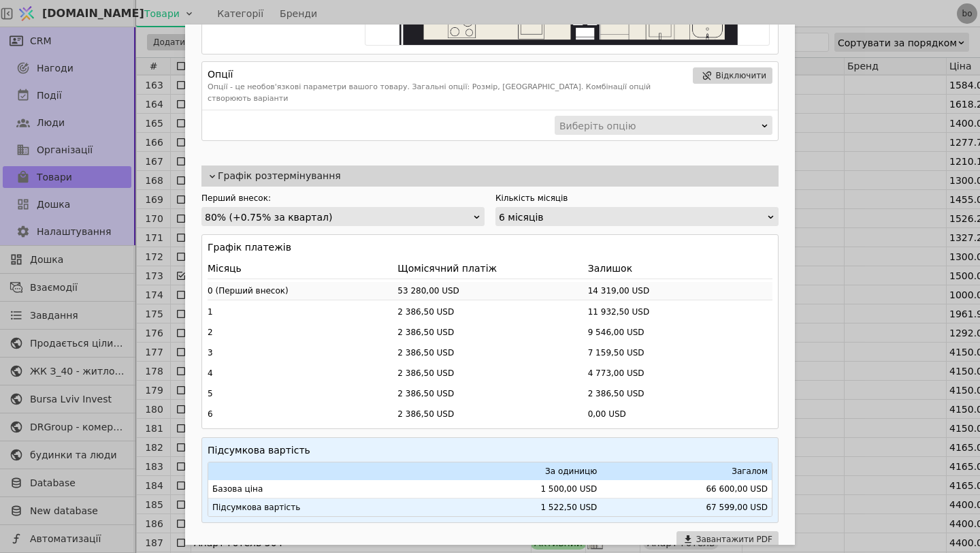
click at [308, 208] on div "80% (+0.75% за квартал)" at bounding box center [339, 217] width 268 height 19
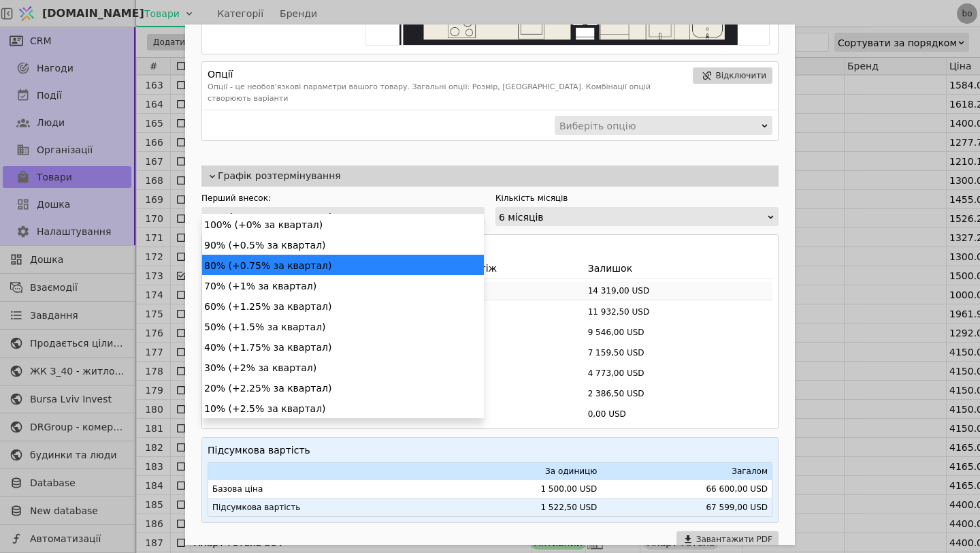
click at [308, 208] on div "80% (+0.75% за квартал)" at bounding box center [339, 217] width 268 height 19
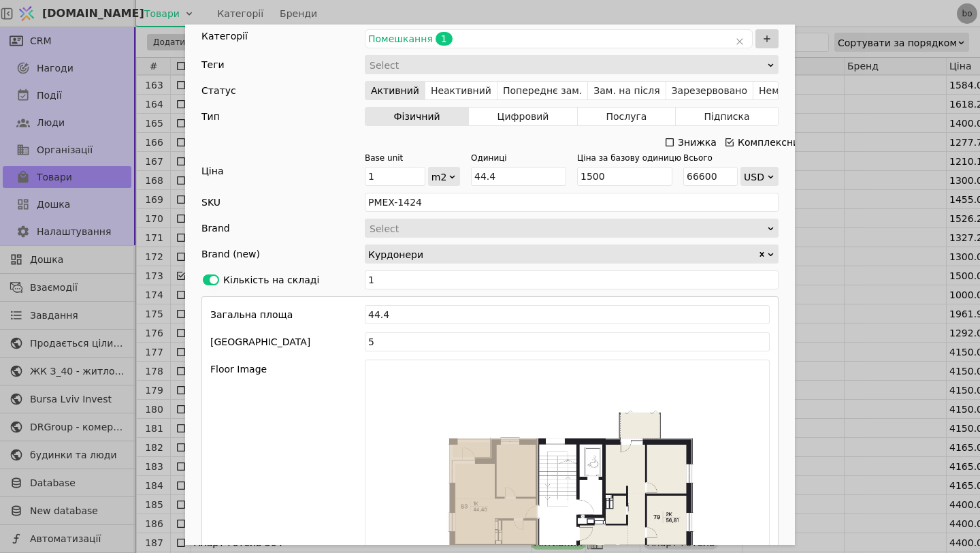
scroll to position [0, 0]
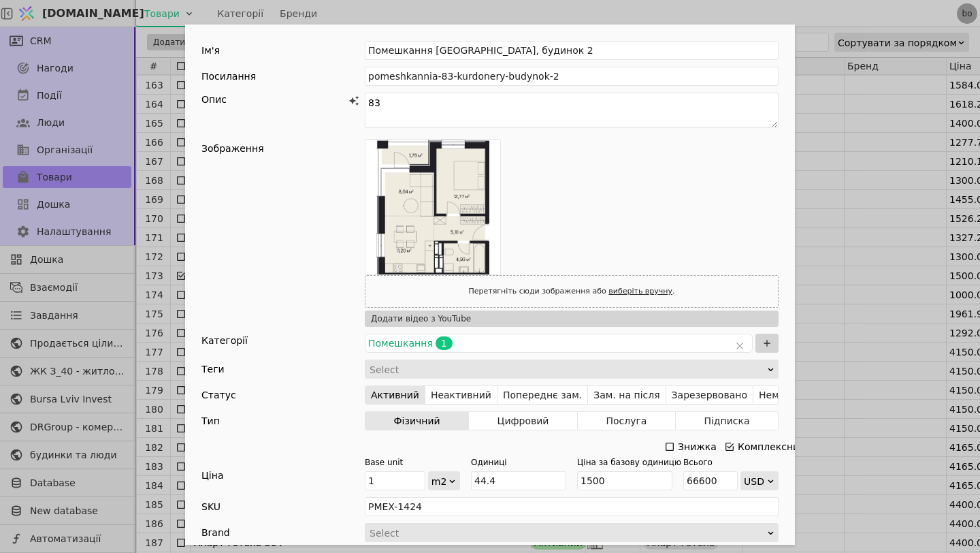
click at [980, 312] on div "Ім'я Помешкання 83 Курдонери, будинок 2 Посилання pomeshkannia-83-kurdonery-bud…" at bounding box center [490, 276] width 980 height 553
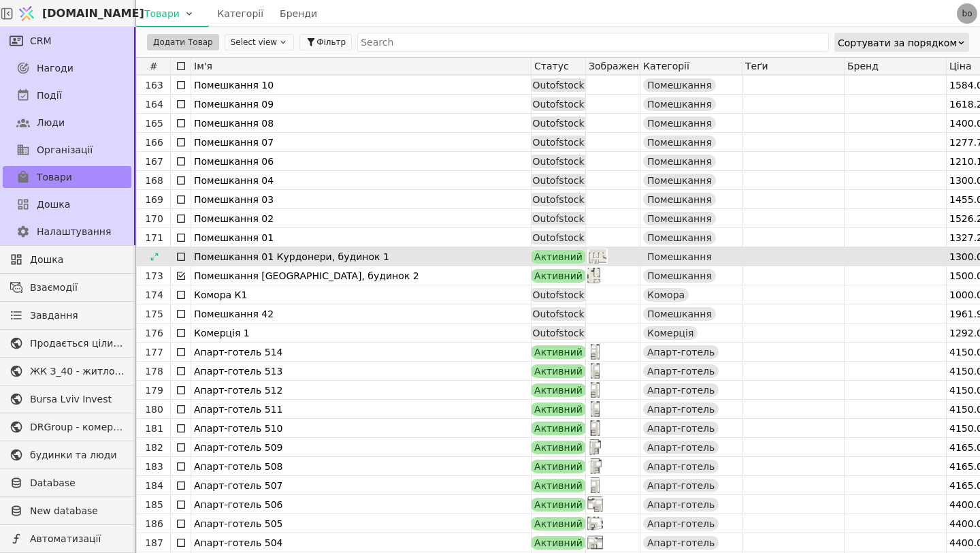
click at [864, 263] on div at bounding box center [895, 256] width 101 height 18
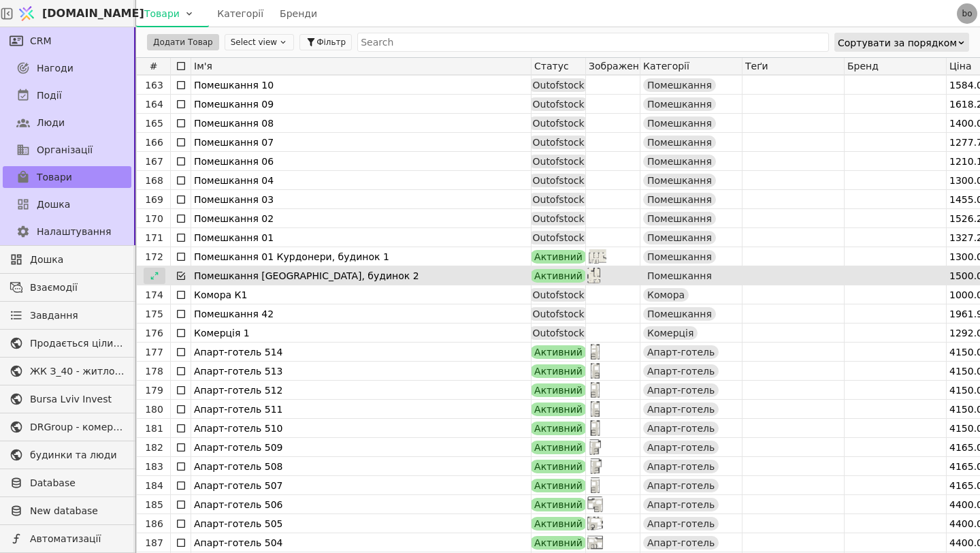
click at [159, 278] on div at bounding box center [155, 276] width 22 height 16
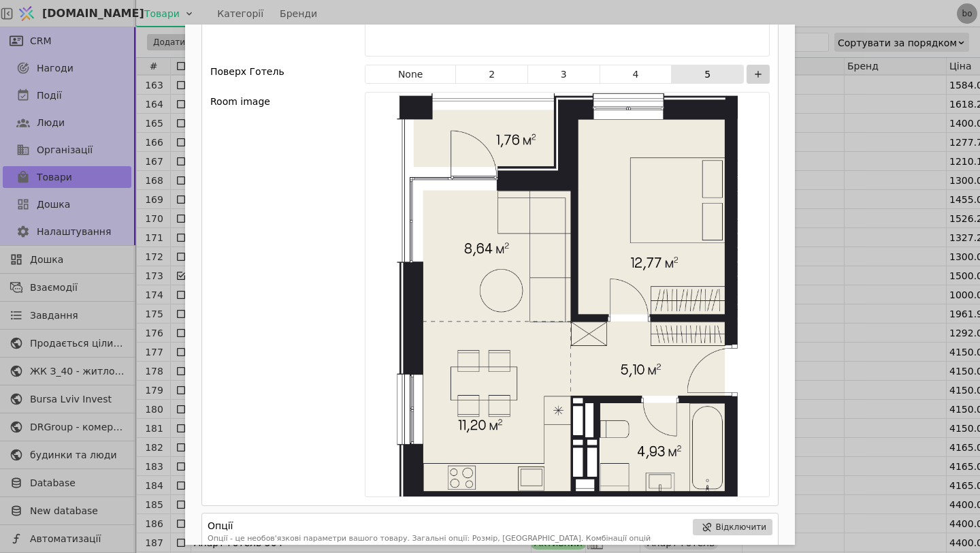
scroll to position [1235, 0]
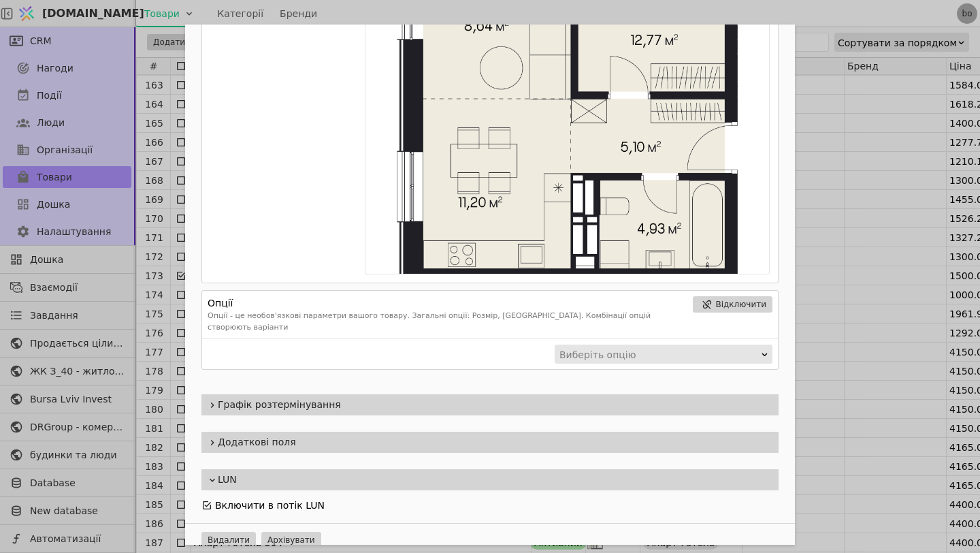
click at [389, 399] on span "Графік розтермінування" at bounding box center [495, 405] width 555 height 14
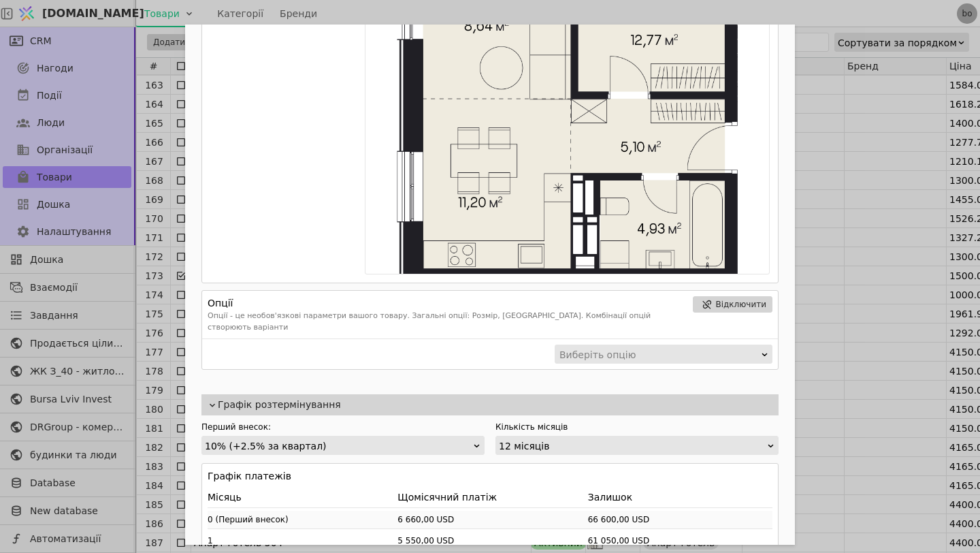
scroll to position [16, 0]
click at [386, 438] on div "10% (+2.5% за квартал)" at bounding box center [339, 445] width 268 height 19
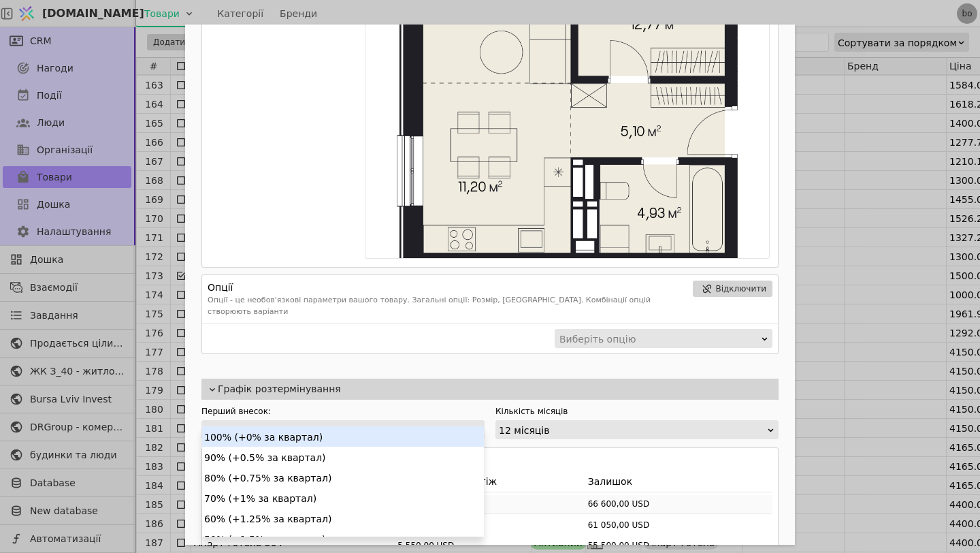
scroll to position [1251, 0]
click at [538, 453] on h4 "Графік платежів" at bounding box center [490, 460] width 565 height 14
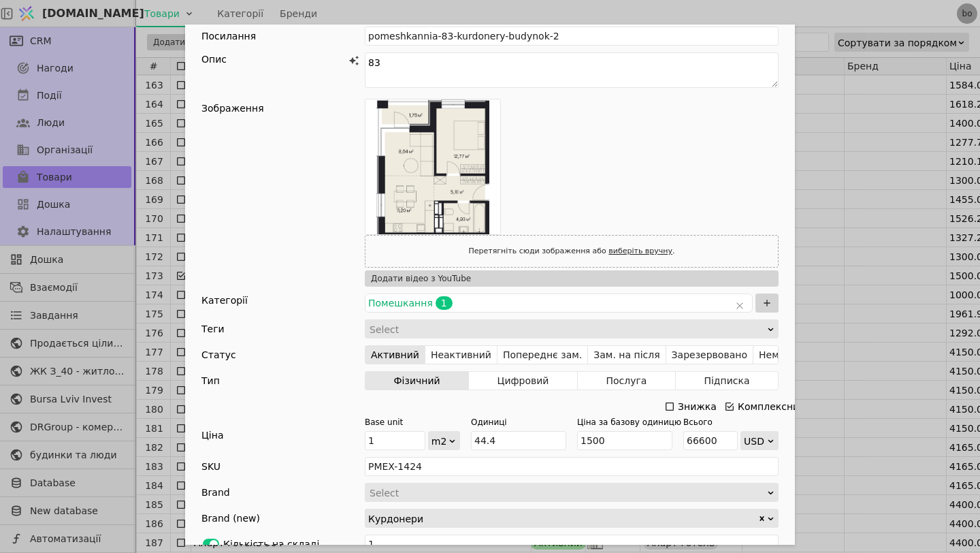
scroll to position [0, 0]
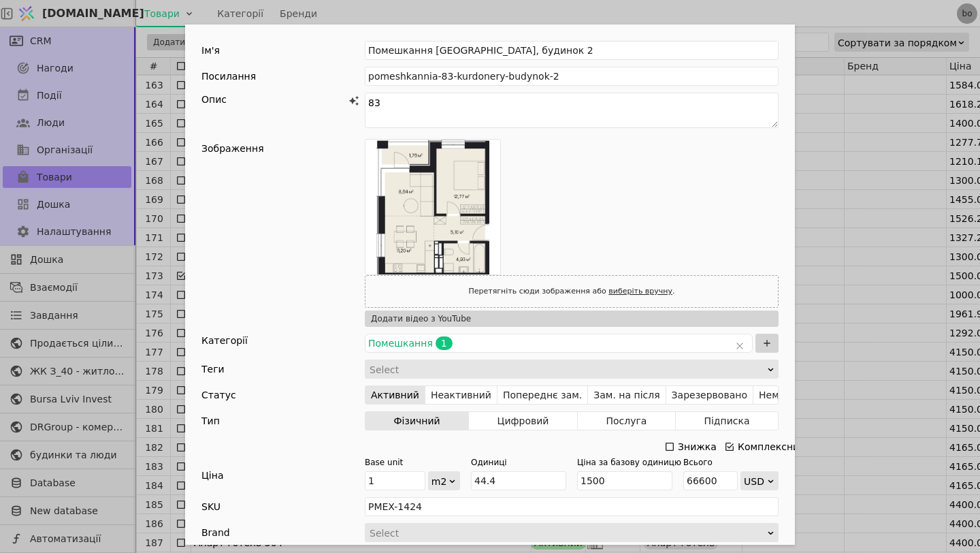
click at [974, 167] on div "Ім'я Помешкання 83 Курдонери, будинок 2 Посилання pomeshkannia-83-kurdonery-bud…" at bounding box center [490, 276] width 980 height 553
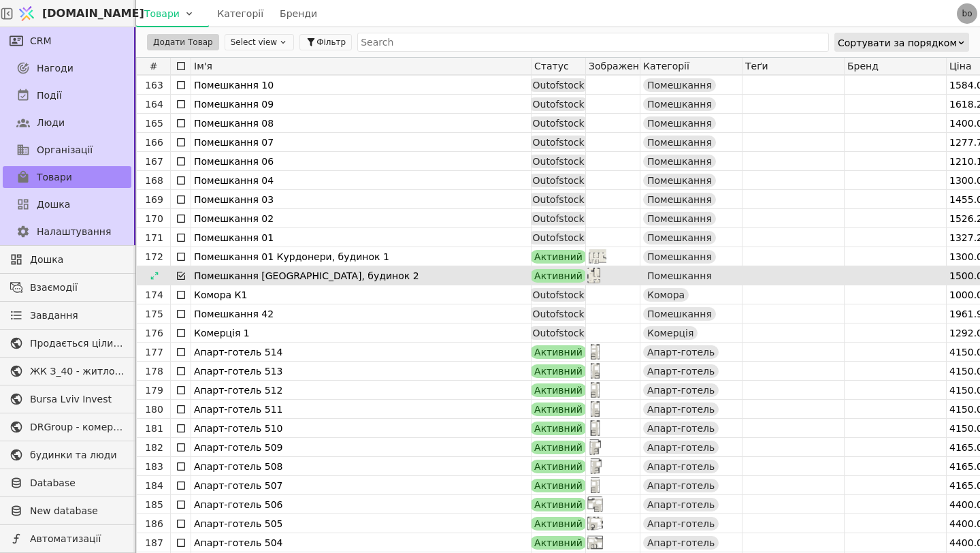
click at [180, 274] on icon at bounding box center [181, 275] width 11 height 11
